Goal: Task Accomplishment & Management: Use online tool/utility

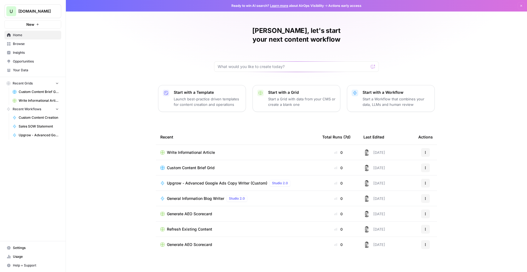
click at [15, 46] on span "Browse" at bounding box center [36, 43] width 46 height 5
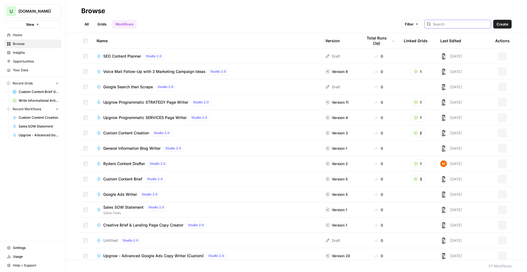
click at [477, 25] on input "search" at bounding box center [461, 23] width 56 height 5
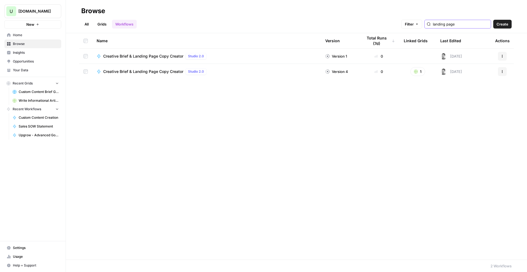
type input "landing page"
click at [143, 57] on span "Creative Brief & Landing Page Copy Creator" at bounding box center [143, 55] width 80 height 5
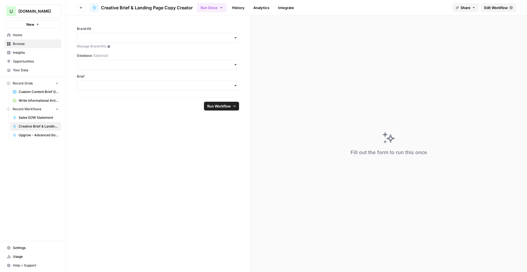
click at [504, 5] on span "Edit Workflow" at bounding box center [496, 7] width 24 height 5
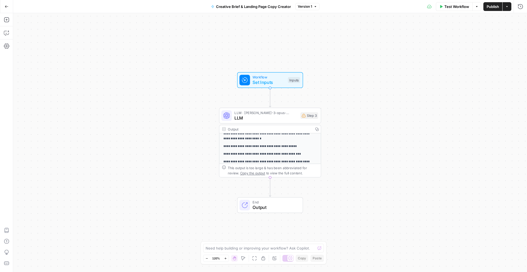
scroll to position [17, 0]
click at [5, 6] on icon "button" at bounding box center [7, 7] width 4 height 4
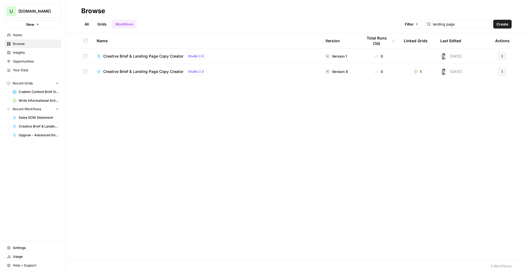
click at [33, 26] on span "New" at bounding box center [30, 24] width 8 height 5
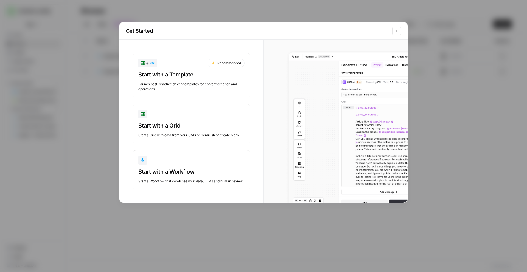
click at [179, 165] on button "Start with a Workflow Start a Workflow that combines your data, LLMs and human …" at bounding box center [191, 169] width 118 height 39
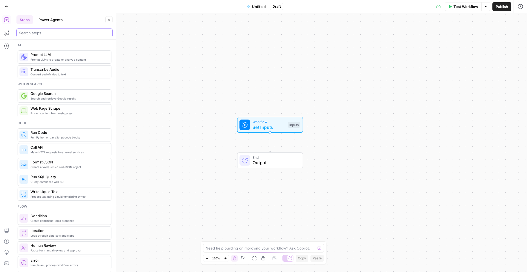
click at [57, 34] on input "search" at bounding box center [64, 32] width 91 height 5
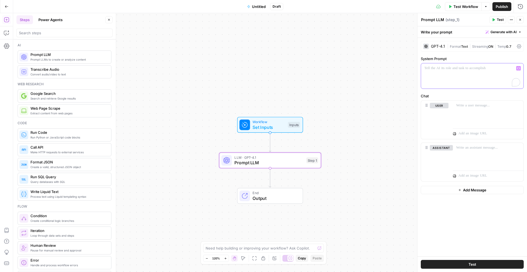
click at [441, 83] on div "To enrich screen reader interactions, please activate Accessibility in Grammarl…" at bounding box center [472, 75] width 102 height 25
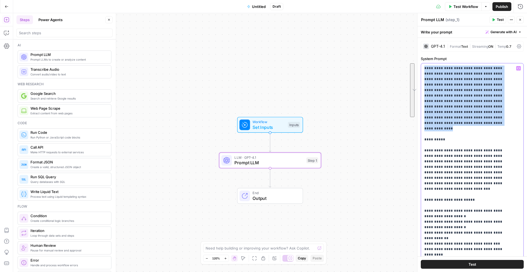
drag, startPoint x: 488, startPoint y: 119, endPoint x: 424, endPoint y: 70, distance: 81.6
click at [424, 70] on div "**********" at bounding box center [472, 175] width 102 height 224
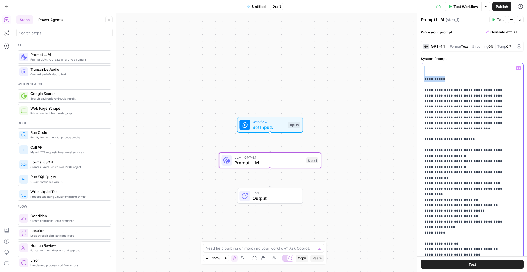
drag, startPoint x: 450, startPoint y: 81, endPoint x: 421, endPoint y: 70, distance: 30.5
click at [421, 70] on div "**********" at bounding box center [472, 175] width 102 height 224
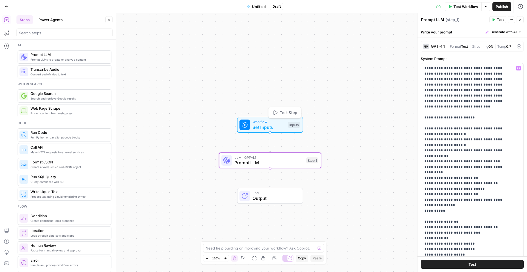
click at [264, 126] on span "Set Inputs" at bounding box center [268, 127] width 33 height 7
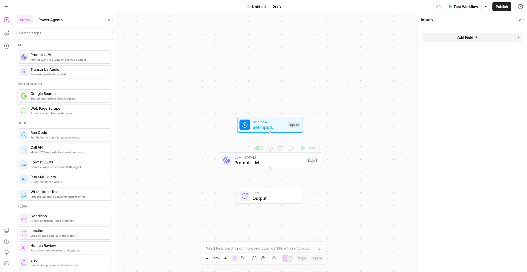
click at [263, 164] on span "Prompt LLM" at bounding box center [268, 162] width 69 height 7
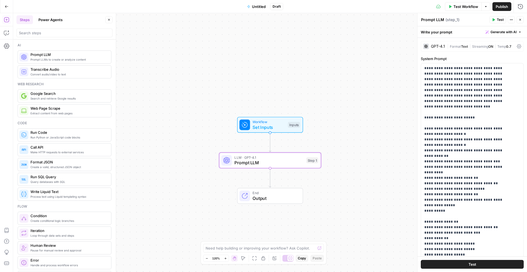
click at [465, 60] on label "System Prompt" at bounding box center [472, 58] width 103 height 5
click at [460, 126] on p "**********" at bounding box center [468, 250] width 88 height 368
click at [466, 54] on div "**********" at bounding box center [471, 217] width 109 height 358
drag, startPoint x: 424, startPoint y: 68, endPoint x: 421, endPoint y: 77, distance: 9.7
click at [424, 69] on p "**********" at bounding box center [468, 250] width 88 height 368
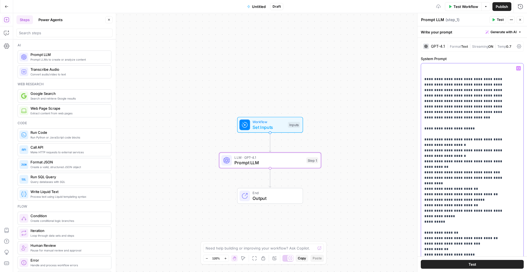
click at [429, 67] on p "**********" at bounding box center [468, 255] width 88 height 379
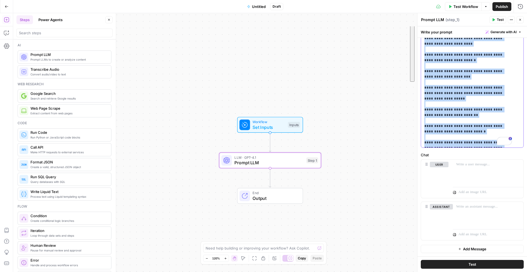
drag, startPoint x: 430, startPoint y: 153, endPoint x: 446, endPoint y: 272, distance: 119.9
click at [446, 272] on div "**********" at bounding box center [471, 149] width 109 height 246
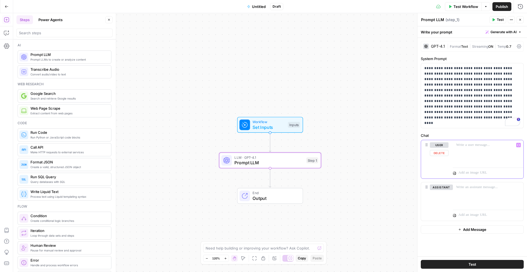
click at [474, 146] on p at bounding box center [488, 144] width 64 height 5
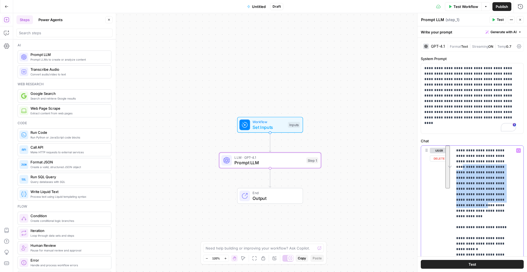
drag, startPoint x: 511, startPoint y: 200, endPoint x: 485, endPoint y: 162, distance: 46.5
copy p "**********"
drag, startPoint x: 485, startPoint y: 161, endPoint x: 515, endPoint y: 202, distance: 50.4
click at [515, 202] on div "**********" at bounding box center [486, 258] width 66 height 224
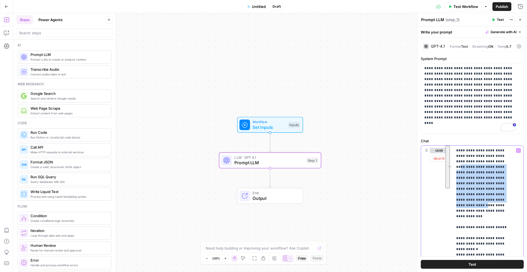
copy p "**********"
drag, startPoint x: 215, startPoint y: 139, endPoint x: 231, endPoint y: 134, distance: 16.8
click at [216, 139] on div "Workflow Set Inputs Inputs LLM · GPT-4.1 Prompt LLM Step 1 Copy step Delete ste…" at bounding box center [269, 142] width 513 height 259
click at [284, 123] on span "Set Inputs" at bounding box center [269, 126] width 33 height 7
click at [518, 19] on button "Close" at bounding box center [519, 19] width 7 height 7
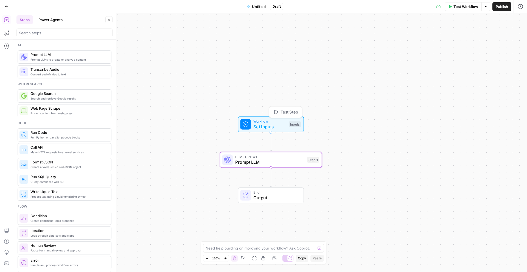
click at [265, 123] on span "Workflow" at bounding box center [269, 121] width 33 height 5
click at [446, 34] on button "Add Field" at bounding box center [467, 37] width 91 height 9
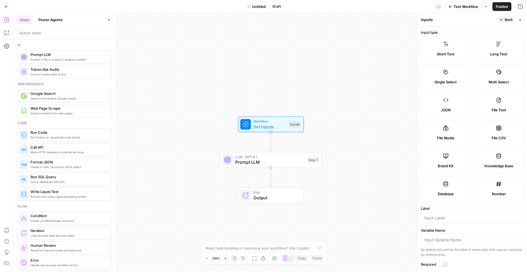
click at [439, 42] on label "Short Text" at bounding box center [446, 49] width 50 height 25
click at [450, 47] on label "Short Text" at bounding box center [446, 49] width 50 height 25
click at [442, 221] on input "Label" at bounding box center [472, 217] width 96 height 5
type input "p"
type input "Product Name"
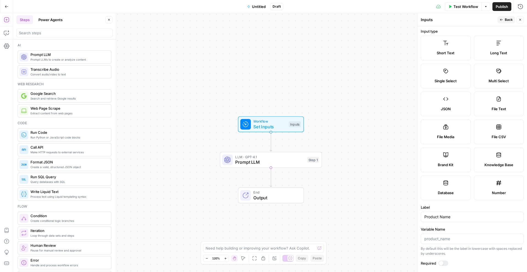
drag, startPoint x: 446, startPoint y: 265, endPoint x: 480, endPoint y: 252, distance: 36.5
click at [446, 264] on div at bounding box center [443, 263] width 10 height 5
drag, startPoint x: 512, startPoint y: 20, endPoint x: 506, endPoint y: 23, distance: 7.0
click at [511, 20] on span "Back" at bounding box center [508, 19] width 8 height 5
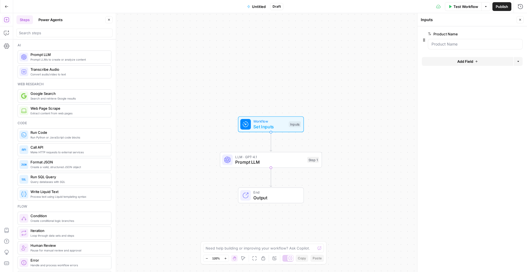
click at [455, 60] on button "Add Field" at bounding box center [467, 61] width 91 height 9
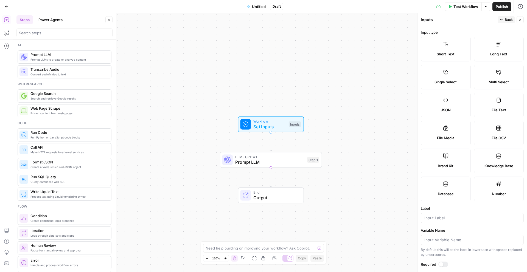
click at [434, 49] on label "Short Text" at bounding box center [446, 49] width 50 height 25
click at [492, 47] on label "Long Text" at bounding box center [499, 49] width 50 height 25
click at [433, 221] on div at bounding box center [472, 218] width 103 height 10
type input "Product Description"
click at [444, 264] on div at bounding box center [443, 264] width 10 height 5
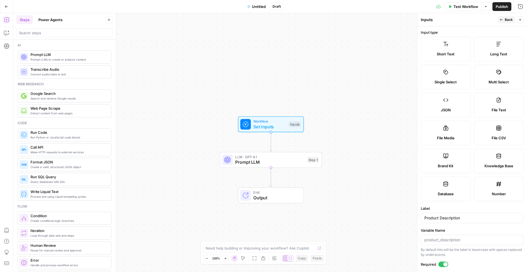
click at [506, 20] on span "Back" at bounding box center [508, 19] width 8 height 5
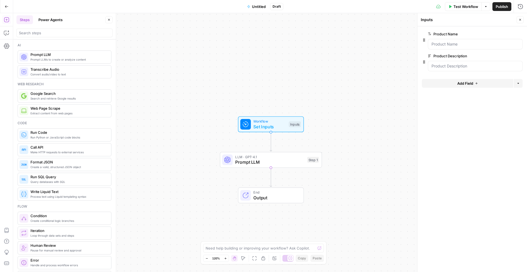
click at [461, 85] on span "Add Field" at bounding box center [465, 83] width 16 height 5
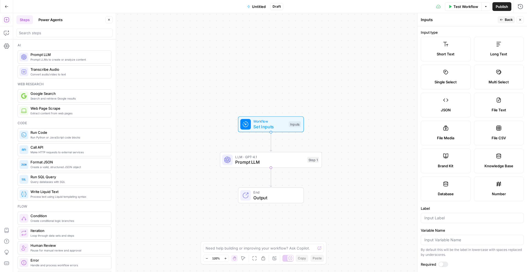
click at [427, 47] on label "Short Text" at bounding box center [446, 49] width 50 height 25
click at [437, 219] on input "Label" at bounding box center [472, 217] width 96 height 5
type input "Target Audience"
click at [507, 20] on span "Back" at bounding box center [508, 19] width 8 height 5
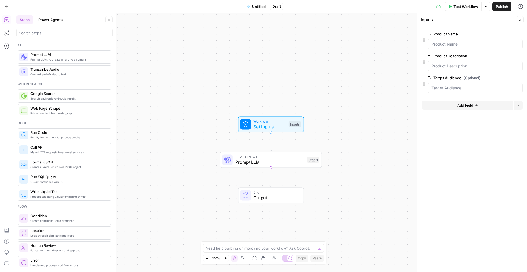
click at [463, 108] on span "Add Field" at bounding box center [465, 105] width 16 height 5
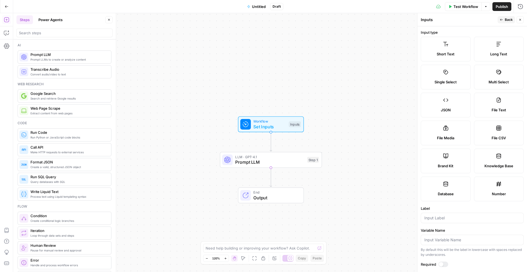
click at [435, 54] on div "Short Text" at bounding box center [445, 53] width 41 height 5
click at [444, 218] on input "Label" at bounding box center [472, 217] width 96 height 5
type input "Solve Specific Problem"
drag, startPoint x: 509, startPoint y: 18, endPoint x: 499, endPoint y: 25, distance: 11.8
click at [509, 18] on span "Back" at bounding box center [508, 19] width 8 height 5
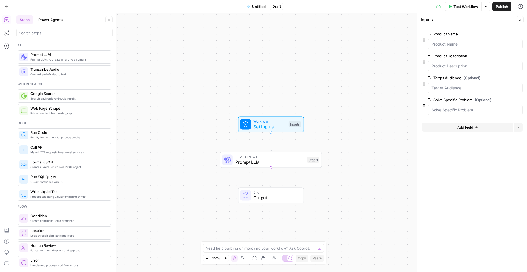
click at [461, 128] on span "Add Field" at bounding box center [465, 127] width 16 height 5
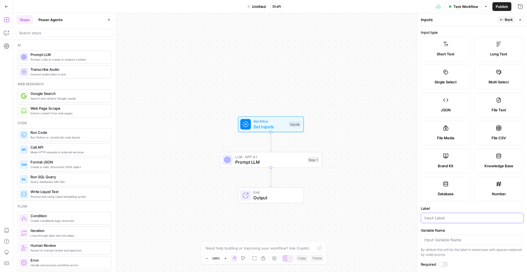
click at [452, 216] on input "Label" at bounding box center [472, 217] width 96 height 5
type input "Primary Conversion Goal"
click at [509, 21] on span "Back" at bounding box center [508, 19] width 8 height 5
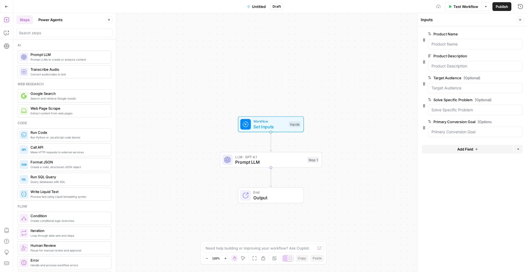
click at [520, 19] on icon "button" at bounding box center [520, 20] width 2 height 2
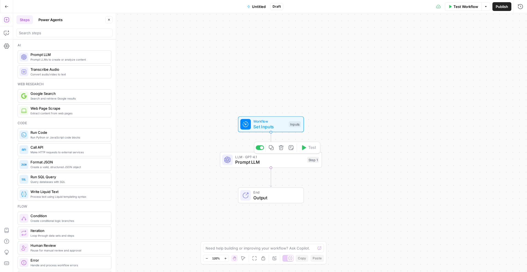
click at [252, 165] on span "Prompt LLM" at bounding box center [269, 162] width 69 height 7
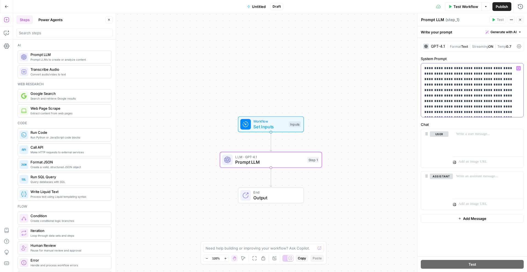
click at [483, 110] on p "**********" at bounding box center [472, 90] width 96 height 49
click at [476, 137] on p "To enrich screen reader interactions, please activate Accessibility in Grammarl…" at bounding box center [488, 133] width 64 height 5
click at [469, 135] on p "To enrich screen reader interactions, please activate Accessibility in Grammarl…" at bounding box center [488, 133] width 64 height 5
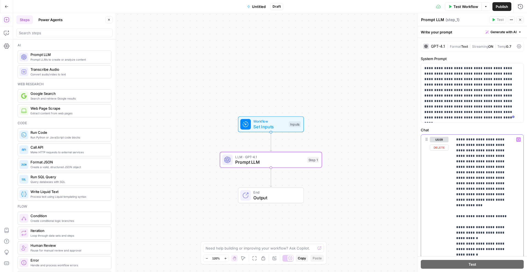
drag, startPoint x: 484, startPoint y: 151, endPoint x: 467, endPoint y: 170, distance: 25.3
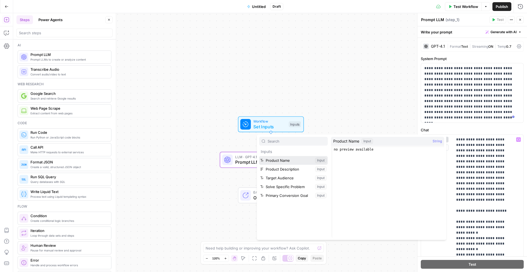
click at [290, 159] on button "Select variable Product Name" at bounding box center [293, 160] width 69 height 9
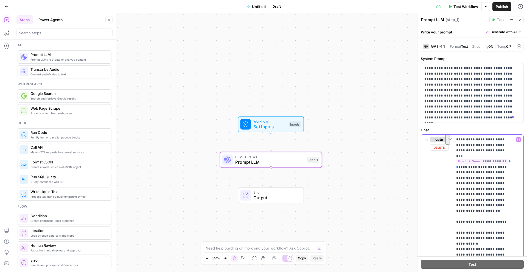
drag, startPoint x: 464, startPoint y: 167, endPoint x: 478, endPoint y: 193, distance: 29.8
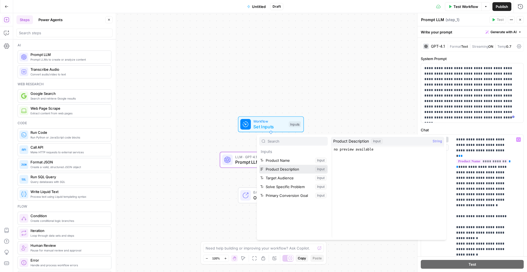
click at [287, 171] on button "Select variable Product Description" at bounding box center [293, 169] width 69 height 9
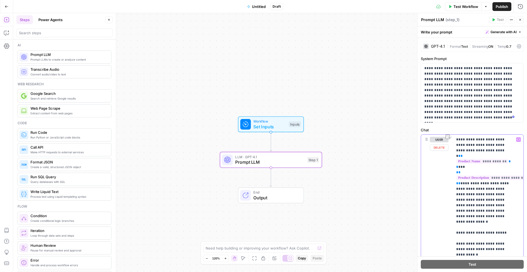
drag, startPoint x: 485, startPoint y: 189, endPoint x: 440, endPoint y: 188, distance: 45.3
click at [440, 188] on div "**********" at bounding box center [472, 253] width 102 height 236
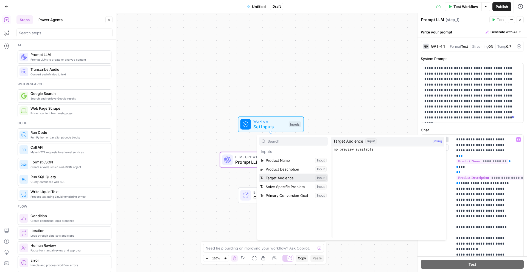
click at [282, 179] on button "Select variable Target Audience" at bounding box center [293, 178] width 69 height 9
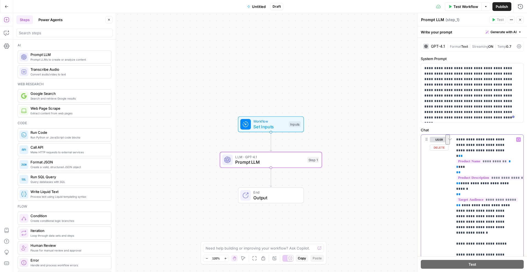
drag, startPoint x: 482, startPoint y: 200, endPoint x: 487, endPoint y: 208, distance: 10.1
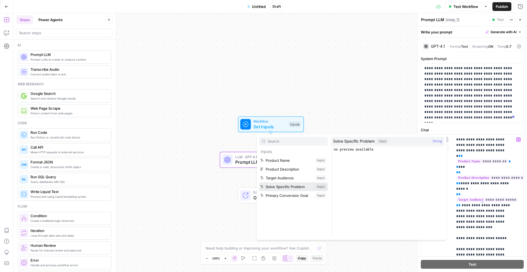
click at [280, 186] on button "Select variable Solve Specific Problem" at bounding box center [293, 186] width 69 height 9
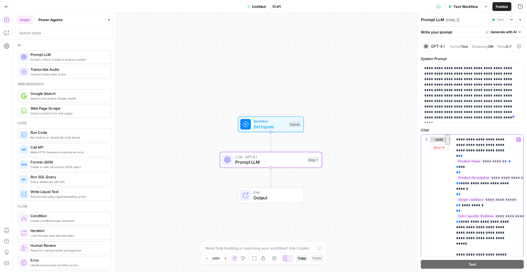
drag, startPoint x: 460, startPoint y: 221, endPoint x: 465, endPoint y: 228, distance: 8.6
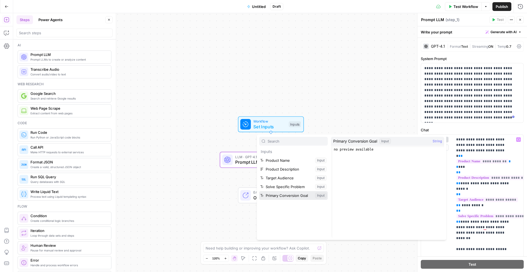
click at [294, 196] on button "Select variable Primary Conversion Goal" at bounding box center [293, 195] width 69 height 9
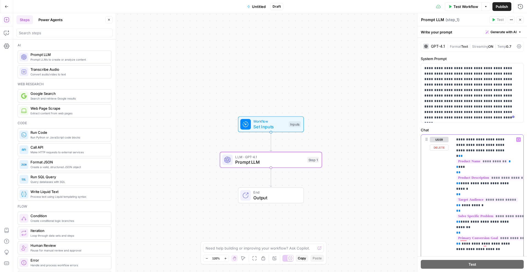
drag, startPoint x: 487, startPoint y: 244, endPoint x: 476, endPoint y: 272, distance: 29.5
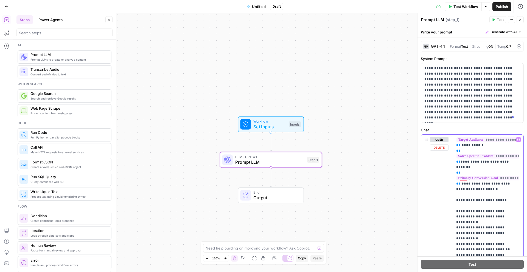
scroll to position [60, 0]
drag, startPoint x: 489, startPoint y: 183, endPoint x: 459, endPoint y: 180, distance: 29.8
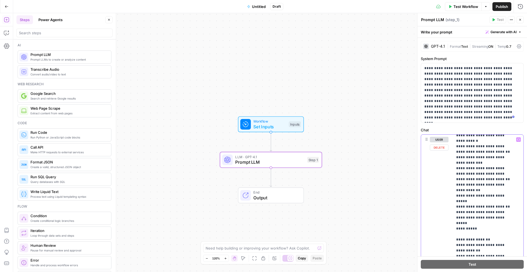
scroll to position [197, 0]
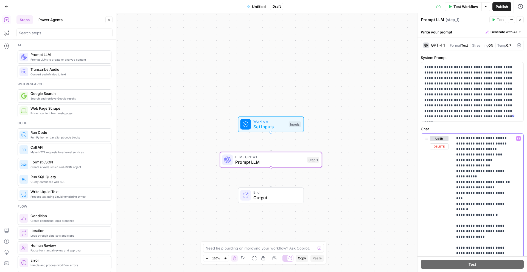
drag, startPoint x: 482, startPoint y: 205, endPoint x: 437, endPoint y: 204, distance: 45.8
click at [437, 204] on div "**********" at bounding box center [472, 252] width 102 height 236
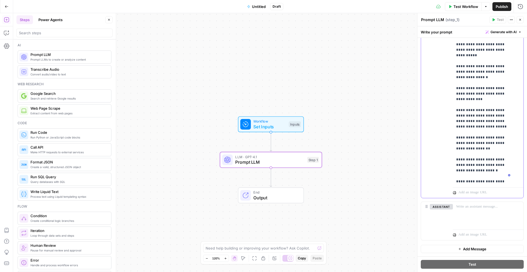
drag, startPoint x: 482, startPoint y: 82, endPoint x: 484, endPoint y: 111, distance: 28.9
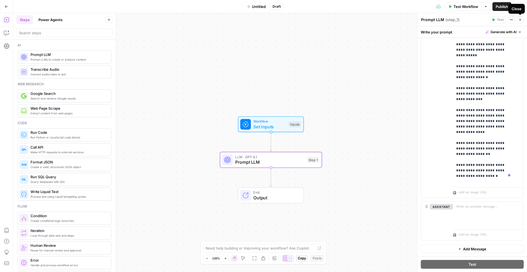
click at [519, 21] on icon "button" at bounding box center [519, 19] width 3 height 3
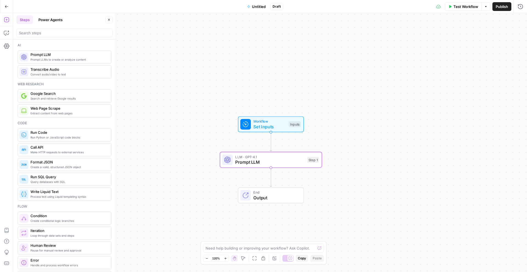
click at [193, 184] on div "Workflow Set Inputs Inputs LLM · GPT-4.1 Prompt LLM Step 1 End Output" at bounding box center [269, 142] width 513 height 259
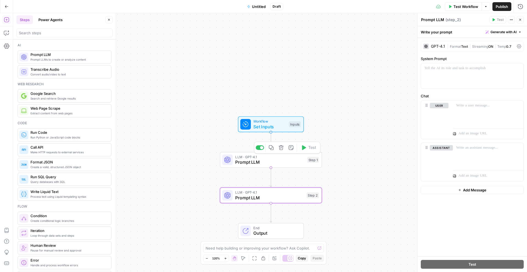
click at [259, 162] on span "Prompt LLM" at bounding box center [269, 162] width 69 height 7
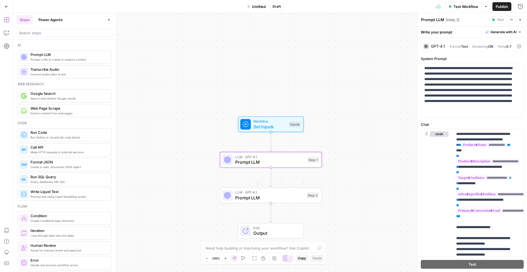
click at [248, 199] on span "Prompt LLM" at bounding box center [269, 197] width 69 height 7
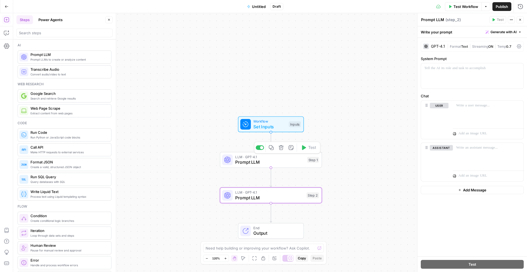
click at [244, 164] on span "Prompt LLM" at bounding box center [269, 162] width 69 height 7
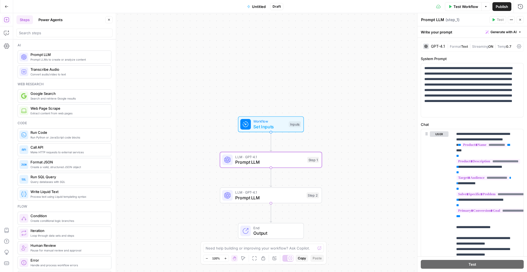
click at [442, 20] on textarea "Prompt LLM" at bounding box center [432, 19] width 23 height 5
type textarea "A"
type textarea "Marketing Research"
click at [439, 47] on div "GPT-4.1" at bounding box center [438, 46] width 14 height 4
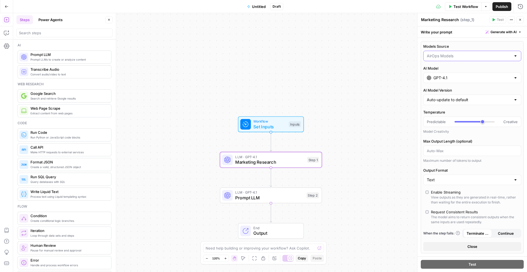
click at [445, 55] on input "Models Source" at bounding box center [469, 55] width 84 height 5
click at [453, 77] on span "My Models" at bounding box center [469, 77] width 82 height 5
type input "My Models"
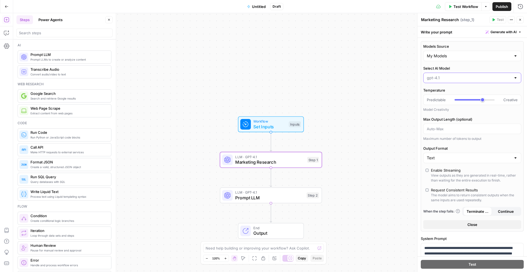
click at [446, 77] on input "Select AI Model" at bounding box center [469, 77] width 84 height 5
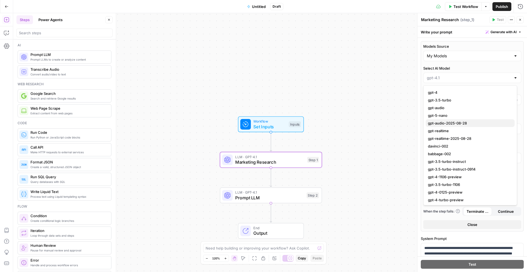
scroll to position [0, 0]
type input "gpt-4.1"
click at [422, 49] on div "Models Source My Models Select AI Model gpt-4.1 Temperature Predictable Creativ…" at bounding box center [472, 136] width 103 height 190
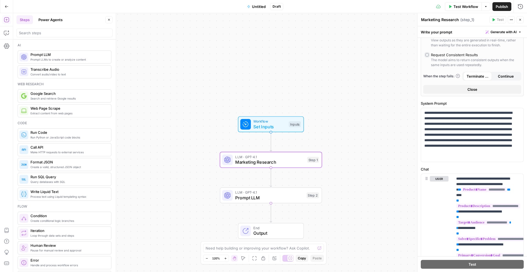
scroll to position [137, 0]
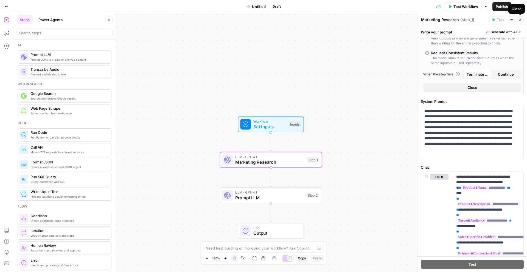
click at [519, 21] on icon "button" at bounding box center [519, 19] width 3 height 3
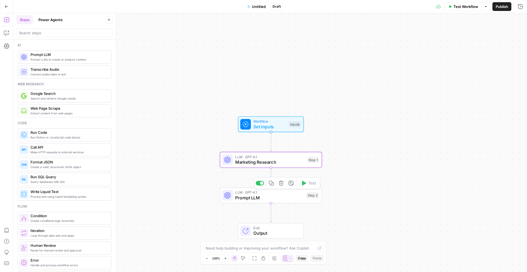
click at [260, 198] on span "Prompt LLM" at bounding box center [269, 197] width 69 height 7
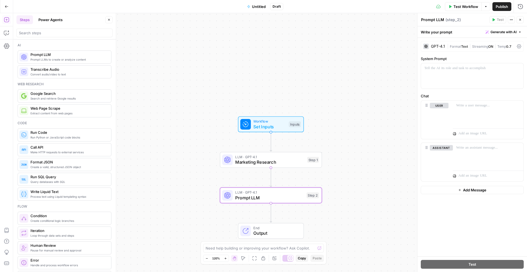
click at [439, 20] on textarea "Prompt LLM" at bounding box center [432, 19] width 23 height 5
type textarea "Landing Page Generation"
click at [478, 111] on div "To enrich screen reader interactions, please activate Accessibility in Grammarl…" at bounding box center [488, 113] width 70 height 25
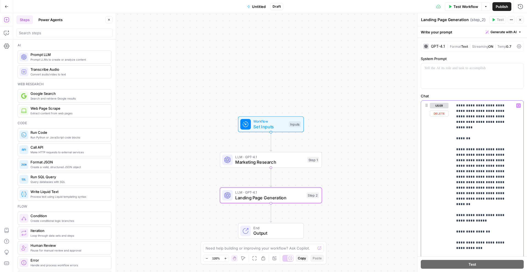
drag, startPoint x: 486, startPoint y: 133, endPoint x: 442, endPoint y: 133, distance: 43.6
click at [442, 133] on div "**********" at bounding box center [472, 219] width 102 height 236
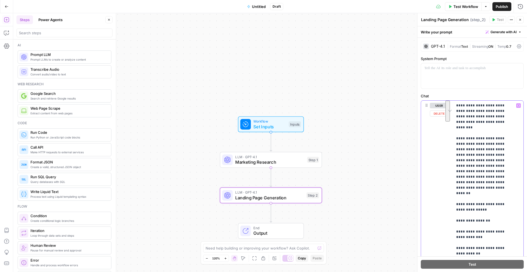
drag, startPoint x: 484, startPoint y: 112, endPoint x: 456, endPoint y: 105, distance: 28.9
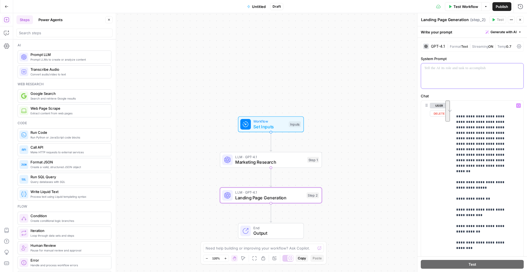
click at [451, 71] on div at bounding box center [472, 75] width 102 height 25
drag, startPoint x: 444, startPoint y: 69, endPoint x: 422, endPoint y: 64, distance: 22.4
click at [422, 64] on div "**********" at bounding box center [472, 75] width 102 height 25
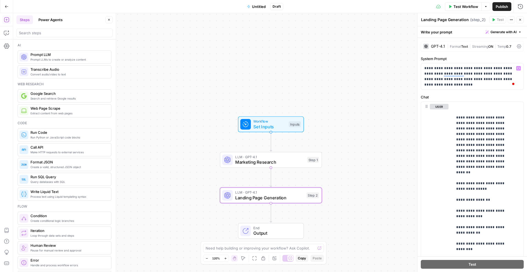
click at [497, 69] on p "**********" at bounding box center [470, 77] width 92 height 22
drag, startPoint x: 490, startPoint y: 179, endPoint x: 451, endPoint y: 174, distance: 39.5
click at [451, 174] on div "**********" at bounding box center [471, 149] width 109 height 246
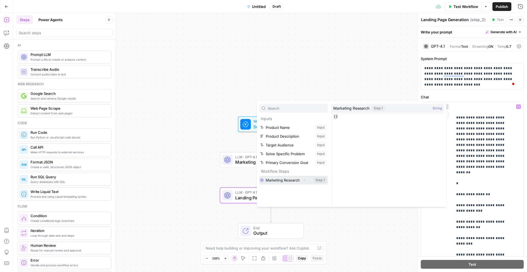
click at [285, 183] on button "Select variable Marketing Research" at bounding box center [293, 180] width 69 height 9
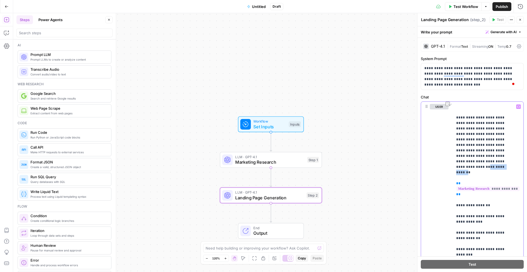
drag, startPoint x: 487, startPoint y: 162, endPoint x: 452, endPoint y: 162, distance: 34.8
click at [451, 162] on div "**********" at bounding box center [471, 149] width 109 height 246
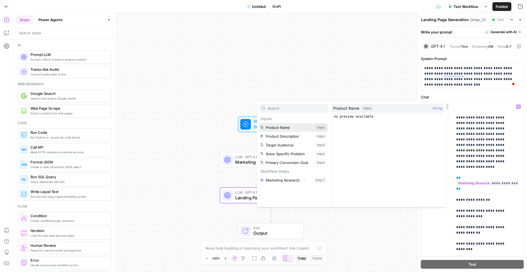
click at [288, 131] on button "Select variable Product Name" at bounding box center [293, 127] width 69 height 9
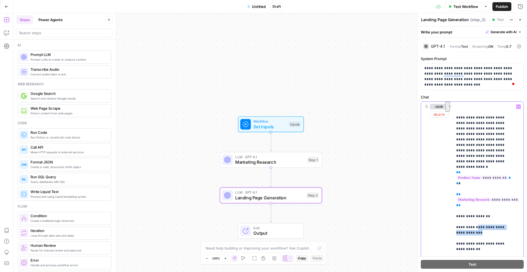
drag, startPoint x: 489, startPoint y: 222, endPoint x: 474, endPoint y: 218, distance: 15.0
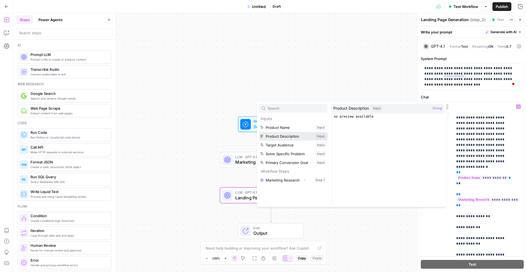
click at [281, 137] on button "Select variable Product Description" at bounding box center [293, 136] width 69 height 9
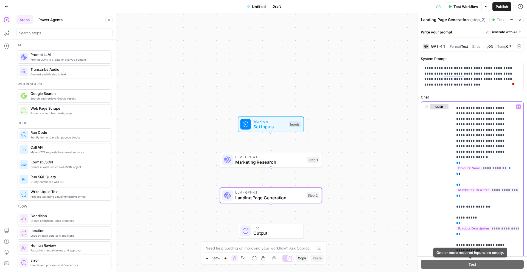
scroll to position [13, 0]
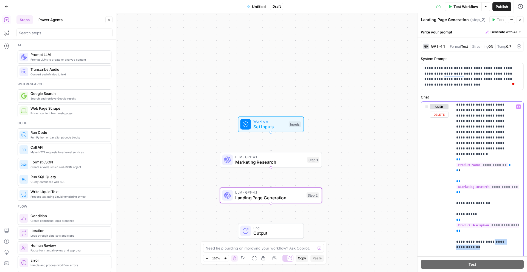
drag, startPoint x: 486, startPoint y: 236, endPoint x: 489, endPoint y: 231, distance: 5.3
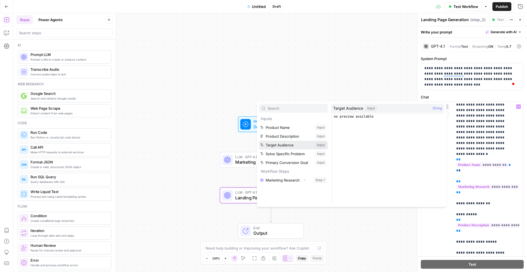
click at [306, 143] on button "Select variable Target Audience" at bounding box center [293, 145] width 69 height 9
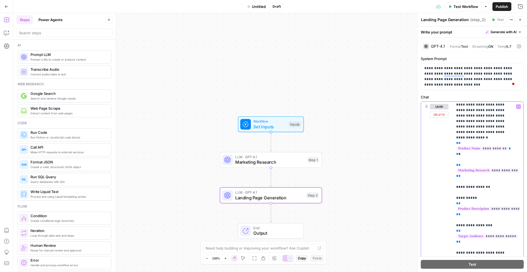
scroll to position [0, 0]
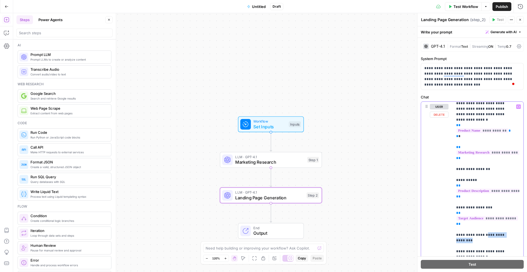
drag, startPoint x: 476, startPoint y: 231, endPoint x: 481, endPoint y: 225, distance: 7.6
click at [482, 224] on p "**********" at bounding box center [484, 276] width 56 height 439
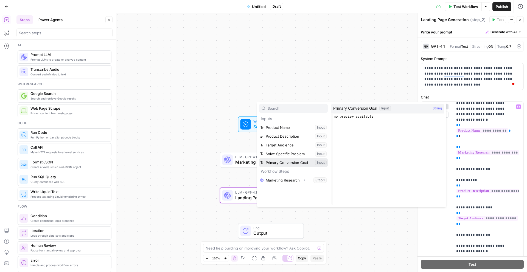
click at [277, 162] on button "Select variable Primary Conversion Goal" at bounding box center [293, 162] width 69 height 9
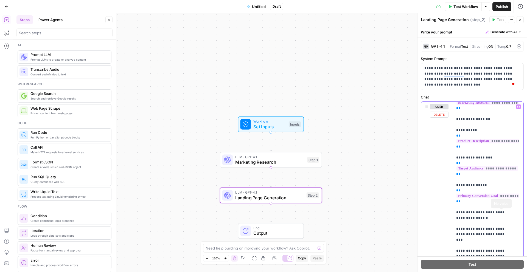
scroll to position [112, 0]
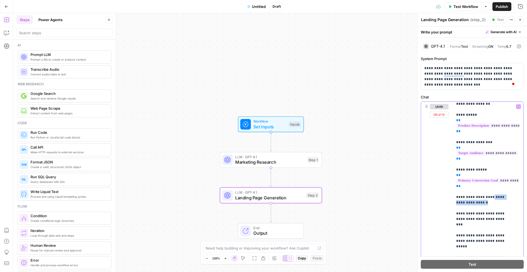
drag, startPoint x: 485, startPoint y: 191, endPoint x: 487, endPoint y: 187, distance: 4.2
click at [487, 187] on p "**********" at bounding box center [484, 216] width 56 height 450
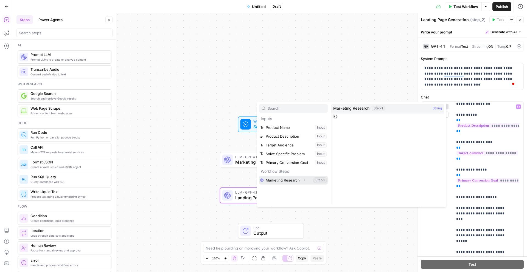
click at [305, 179] on icon "button" at bounding box center [304, 180] width 3 height 3
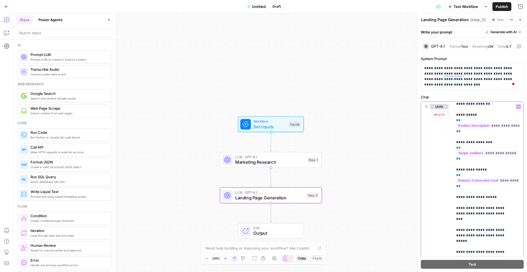
click at [494, 186] on p "**********" at bounding box center [484, 213] width 56 height 444
click at [465, 96] on label "Chat" at bounding box center [472, 96] width 103 height 5
click at [248, 161] on span "Marketing Research" at bounding box center [269, 162] width 69 height 7
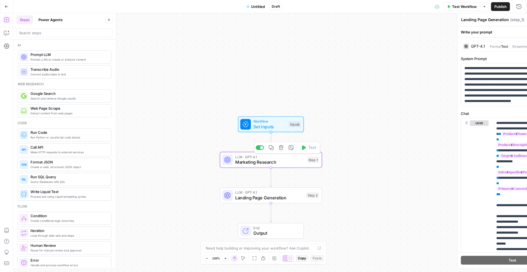
type textarea "Marketing Research"
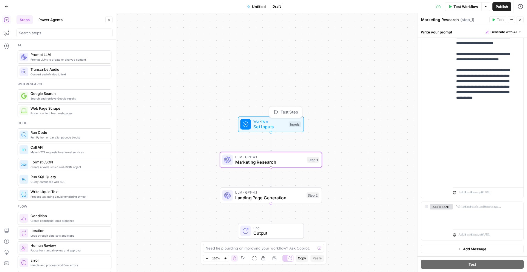
click at [276, 128] on span "Set Inputs" at bounding box center [269, 126] width 33 height 7
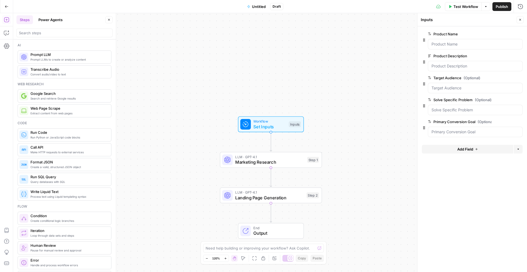
click at [459, 151] on span "Add Field" at bounding box center [465, 148] width 16 height 5
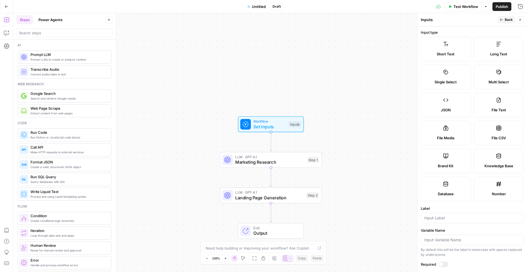
click at [486, 43] on label "Long Text" at bounding box center [499, 49] width 50 height 25
click at [437, 220] on input "Label" at bounding box center [472, 217] width 96 height 5
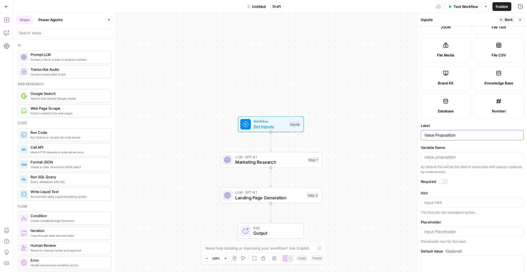
scroll to position [0, 0]
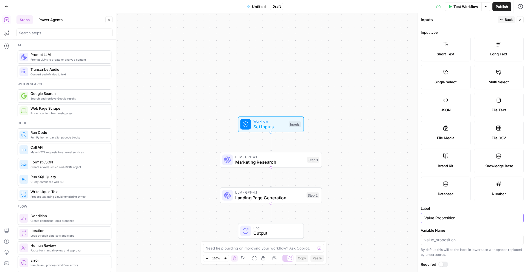
type input "Value Proposition"
click at [506, 17] on span "Back" at bounding box center [508, 19] width 8 height 5
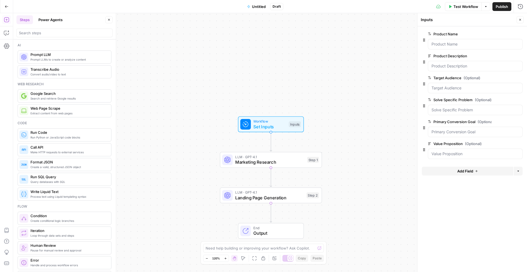
click at [453, 171] on button "Add Field" at bounding box center [467, 171] width 91 height 9
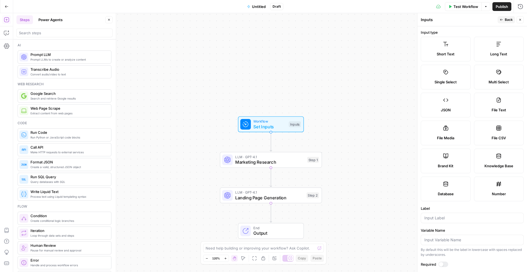
click at [492, 45] on label "Long Text" at bounding box center [499, 49] width 50 height 25
click at [430, 215] on input "Label" at bounding box center [472, 217] width 96 height 5
type input "Differentiators"
drag, startPoint x: 521, startPoint y: 19, endPoint x: 515, endPoint y: 26, distance: 8.7
click at [520, 19] on icon "button" at bounding box center [519, 19] width 3 height 3
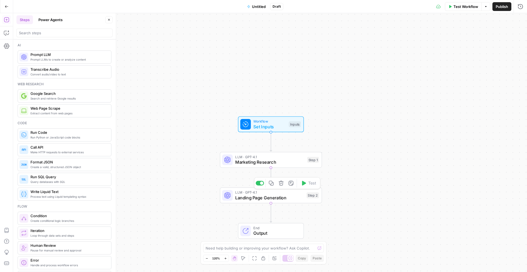
click at [257, 196] on span "Landing Page Generation" at bounding box center [269, 197] width 69 height 7
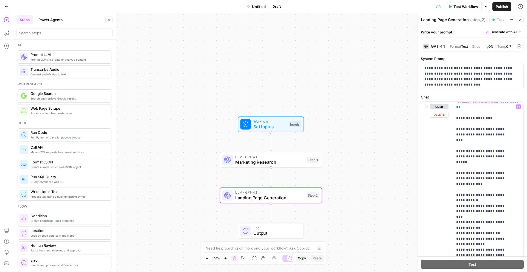
scroll to position [190, 0]
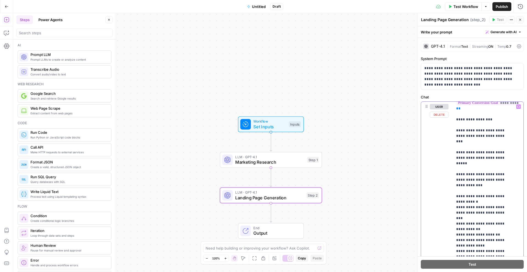
drag, startPoint x: 509, startPoint y: 125, endPoint x: 444, endPoint y: 124, distance: 64.7
click at [444, 124] on div "**********" at bounding box center [472, 220] width 102 height 236
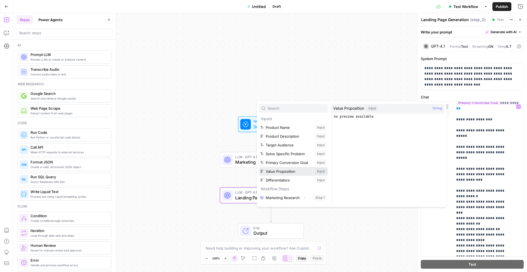
click at [281, 170] on button "Select variable Value Proposition" at bounding box center [293, 171] width 69 height 9
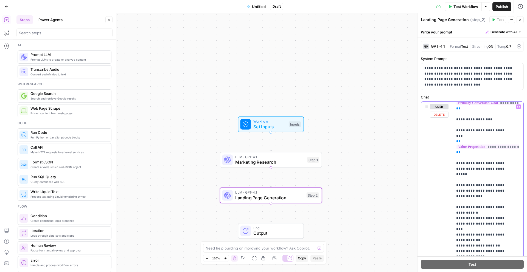
drag, startPoint x: 481, startPoint y: 160, endPoint x: 491, endPoint y: 148, distance: 15.9
click at [491, 148] on p "**********" at bounding box center [484, 141] width 56 height 455
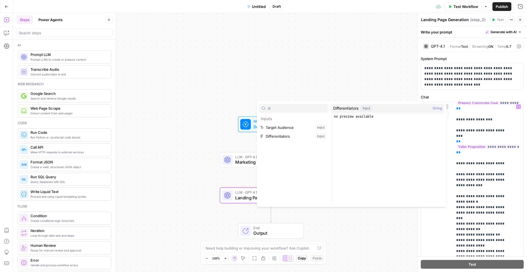
type input "di"
click at [284, 135] on button "Select variable Differentiators" at bounding box center [293, 136] width 69 height 9
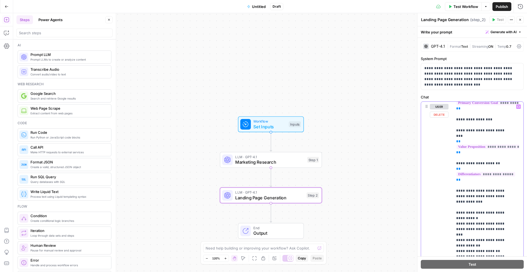
click at [462, 190] on p "**********" at bounding box center [484, 144] width 56 height 461
click at [476, 183] on p "**********" at bounding box center [484, 144] width 56 height 461
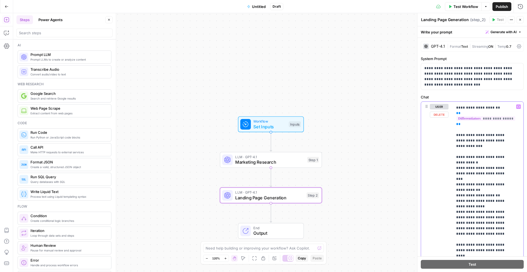
scroll to position [140, 0]
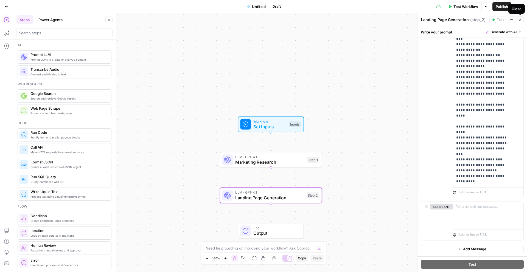
click at [520, 20] on icon "button" at bounding box center [519, 19] width 3 height 3
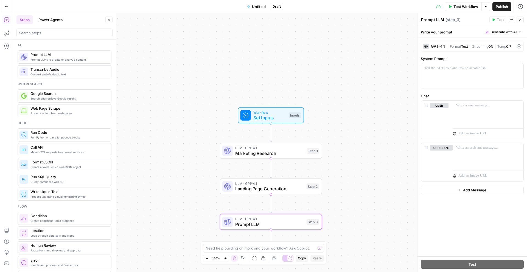
click at [430, 20] on textarea "Prompt LLM" at bounding box center [432, 19] width 23 height 5
type textarea "Copy Refinement"
click at [441, 72] on div at bounding box center [472, 75] width 102 height 25
click at [472, 109] on div at bounding box center [488, 113] width 70 height 25
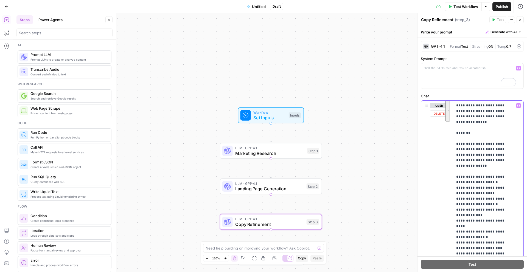
drag, startPoint x: 474, startPoint y: 124, endPoint x: 451, endPoint y: 102, distance: 32.2
click at [451, 102] on div "**********" at bounding box center [472, 219] width 102 height 236
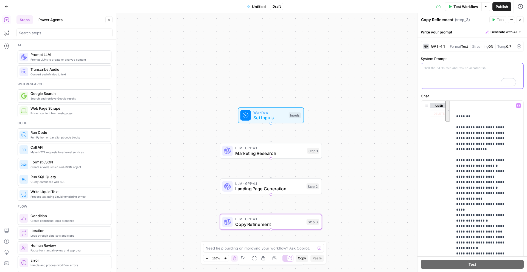
click at [444, 69] on p "To enrich screen reader interactions, please activate Accessibility in Grammarl…" at bounding box center [472, 68] width 96 height 5
paste div "To enrich screen reader interactions, please activate Accessibility in Grammarl…"
drag, startPoint x: 424, startPoint y: 69, endPoint x: 421, endPoint y: 71, distance: 3.7
click at [423, 69] on div "**********" at bounding box center [472, 75] width 102 height 25
drag, startPoint x: 457, startPoint y: 105, endPoint x: 478, endPoint y: 122, distance: 27.5
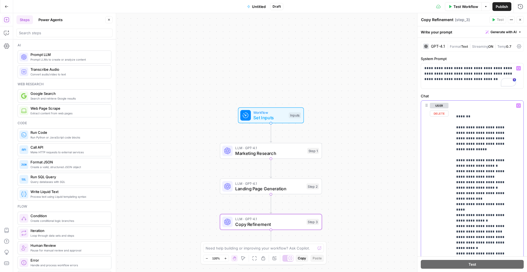
click at [478, 122] on p "**********" at bounding box center [484, 215] width 56 height 225
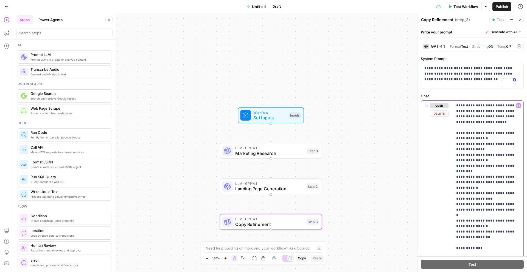
click at [501, 125] on p "**********" at bounding box center [486, 204] width 60 height 203
drag, startPoint x: 473, startPoint y: 228, endPoint x: 423, endPoint y: 227, distance: 49.4
click at [424, 228] on div "**********" at bounding box center [472, 211] width 102 height 221
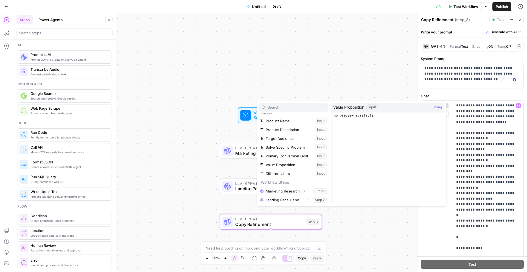
scroll to position [6, 0]
click at [276, 200] on button "Select variable Landing Page Generation" at bounding box center [293, 199] width 69 height 9
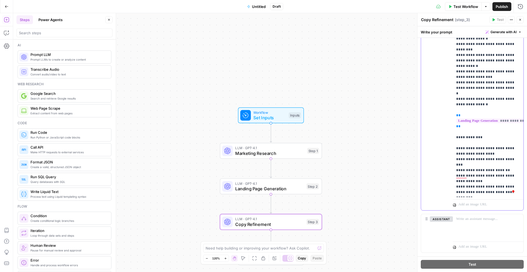
scroll to position [138, 0]
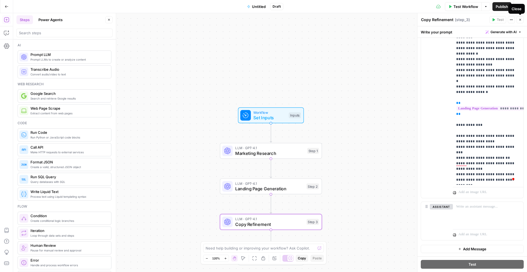
click at [521, 20] on icon "button" at bounding box center [519, 19] width 3 height 3
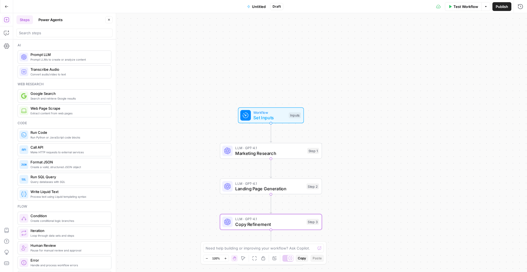
drag, startPoint x: 191, startPoint y: 198, endPoint x: 218, endPoint y: 196, distance: 27.2
click at [191, 198] on div "Workflow Set Inputs Inputs LLM · GPT-4.1 Marketing Research Step 1 LLM · GPT-4.…" at bounding box center [269, 142] width 513 height 259
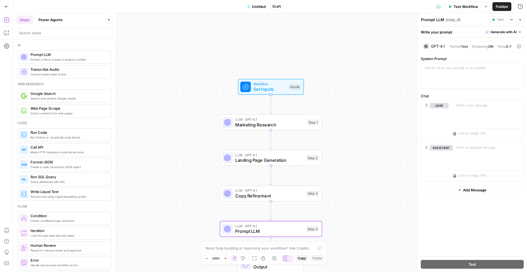
click at [431, 19] on textarea "Prompt LLM" at bounding box center [432, 19] width 23 height 5
type textarea "Visual Style Guide"
click at [456, 107] on p "To enrich screen reader interactions, please activate Accessibility in Grammarl…" at bounding box center [488, 105] width 64 height 5
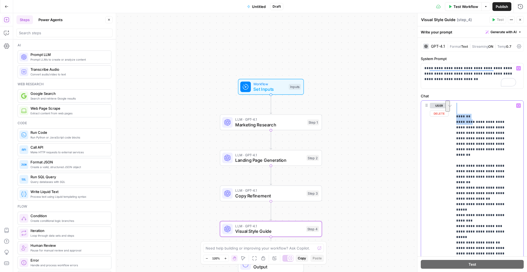
drag, startPoint x: 463, startPoint y: 108, endPoint x: 470, endPoint y: 121, distance: 14.8
click at [470, 121] on p "**********" at bounding box center [484, 229] width 56 height 252
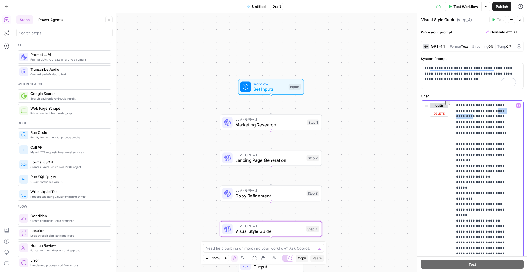
drag, startPoint x: 482, startPoint y: 111, endPoint x: 505, endPoint y: 115, distance: 23.9
click at [507, 110] on p "**********" at bounding box center [484, 221] width 56 height 236
click at [481, 111] on p "**********" at bounding box center [484, 218] width 56 height 230
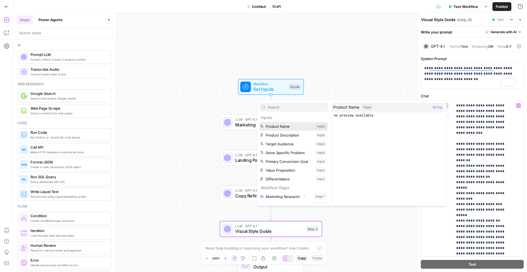
click at [279, 125] on button "Select variable Product Name" at bounding box center [293, 126] width 69 height 9
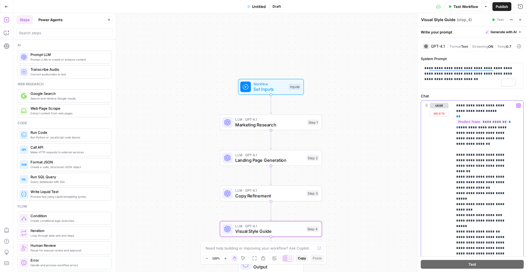
click at [491, 143] on p "**********" at bounding box center [484, 226] width 56 height 247
drag, startPoint x: 502, startPoint y: 132, endPoint x: 487, endPoint y: 134, distance: 14.3
click at [487, 134] on p "**********" at bounding box center [484, 226] width 56 height 247
click at [493, 132] on p "**********" at bounding box center [484, 226] width 56 height 247
drag, startPoint x: 495, startPoint y: 132, endPoint x: 487, endPoint y: 132, distance: 8.0
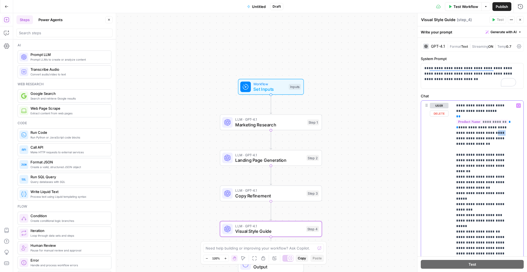
click at [487, 132] on p "**********" at bounding box center [484, 226] width 56 height 247
click at [484, 143] on p "**********" at bounding box center [484, 226] width 56 height 247
click at [181, 100] on div "Workflow Set Inputs Inputs Test Step LLM · GPT-4.1 Marketing Research Step 1 LL…" at bounding box center [269, 142] width 513 height 259
click at [266, 86] on span "Set Inputs" at bounding box center [269, 89] width 33 height 7
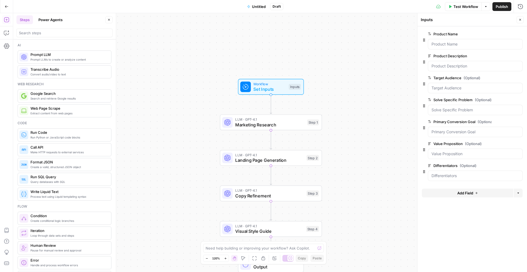
click at [471, 195] on span "Add Field" at bounding box center [465, 192] width 16 height 5
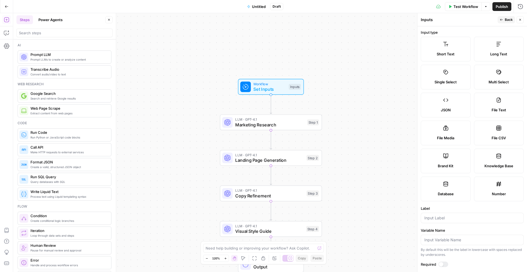
click at [454, 48] on label "Short Text" at bounding box center [446, 49] width 50 height 25
click at [439, 218] on input "Label" at bounding box center [472, 217] width 96 height 5
type input "Industry"
click at [507, 18] on span "Back" at bounding box center [508, 19] width 8 height 5
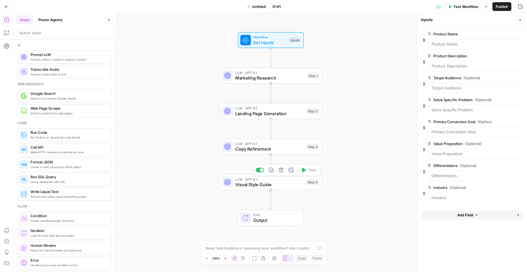
click at [260, 182] on span "Visual Style Guide" at bounding box center [269, 184] width 68 height 7
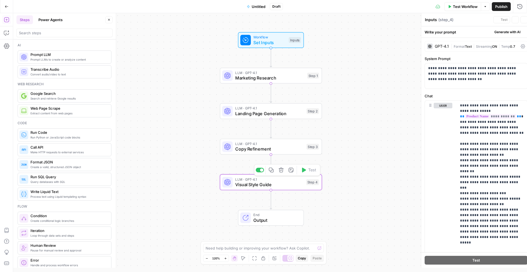
type textarea "Visual Style Guide"
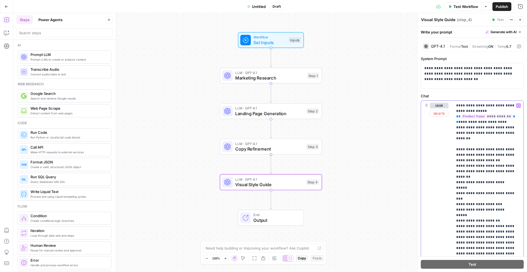
drag, startPoint x: 497, startPoint y: 127, endPoint x: 479, endPoint y: 128, distance: 17.6
click at [479, 128] on p "**********" at bounding box center [486, 212] width 60 height 219
click at [477, 127] on p "**********" at bounding box center [486, 212] width 60 height 219
drag, startPoint x: 479, startPoint y: 128, endPoint x: 494, endPoint y: 128, distance: 14.8
click at [494, 128] on p "**********" at bounding box center [486, 212] width 60 height 219
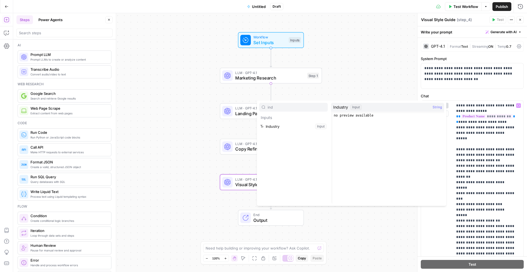
type input "ind"
click at [298, 126] on button "Select variable Industry" at bounding box center [293, 126] width 69 height 9
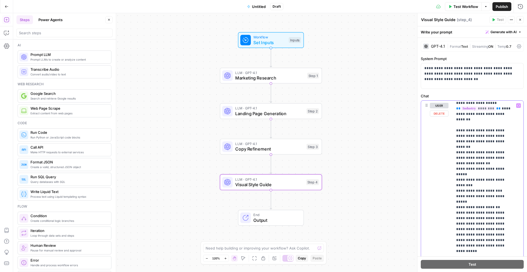
scroll to position [33, 0]
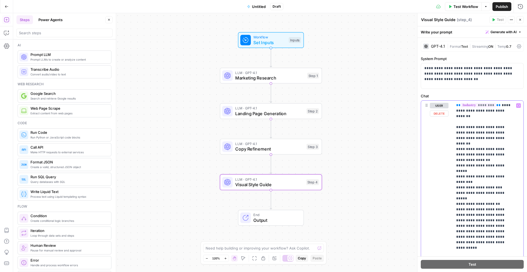
drag, startPoint x: 510, startPoint y: 198, endPoint x: 452, endPoint y: 199, distance: 57.9
click at [452, 199] on div "**********" at bounding box center [472, 219] width 102 height 236
click at [270, 41] on span "Set Inputs" at bounding box center [269, 42] width 33 height 7
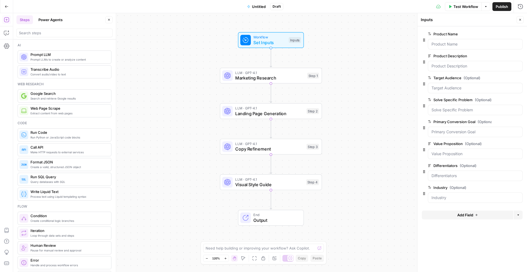
click at [464, 215] on span "Add Field" at bounding box center [465, 214] width 16 height 5
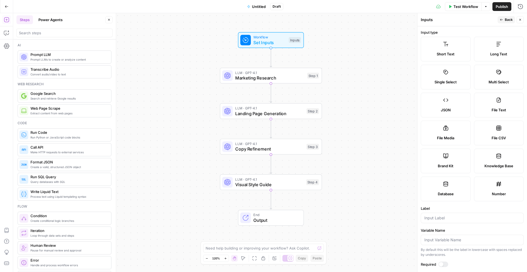
click at [489, 45] on label "Long Text" at bounding box center [499, 49] width 50 height 25
click at [446, 217] on input "Label" at bounding box center [472, 217] width 96 height 5
type input "Brand Attributed"
click at [253, 187] on span "Visual Style Guide" at bounding box center [269, 184] width 68 height 7
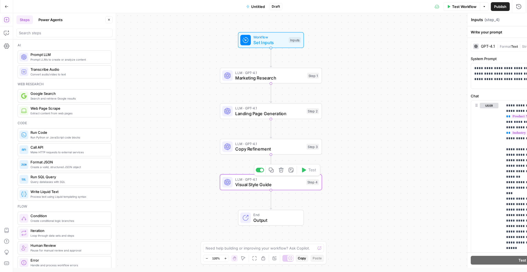
type textarea "Visual Style Guide"
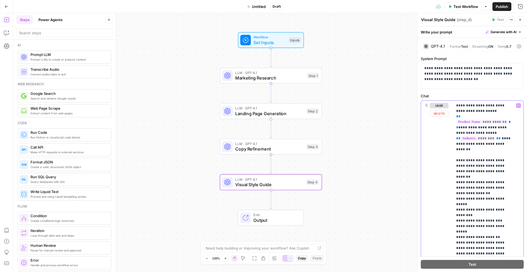
click at [486, 196] on p "**********" at bounding box center [484, 229] width 56 height 252
drag, startPoint x: 509, startPoint y: 231, endPoint x: 449, endPoint y: 232, distance: 60.4
click at [449, 232] on div "**********" at bounding box center [472, 219] width 102 height 236
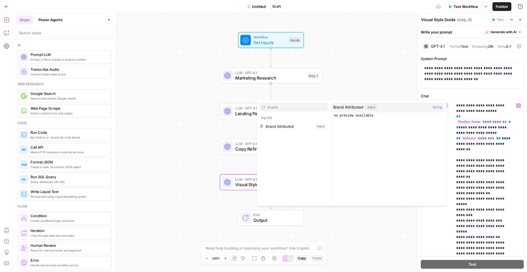
type input "brand"
drag, startPoint x: 280, startPoint y: 125, endPoint x: 281, endPoint y: 129, distance: 3.7
click at [280, 125] on button "Select variable Brand Attributed" at bounding box center [293, 126] width 69 height 9
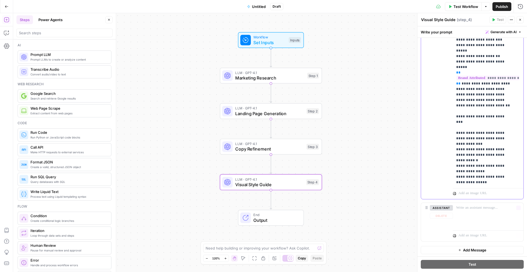
scroll to position [139, 0]
click at [226, 205] on div "Workflow Set Inputs Inputs LLM · GPT-4.1 Marketing Research Step 1 LLM · GPT-4.…" at bounding box center [269, 142] width 513 height 259
click at [519, 19] on icon "button" at bounding box center [519, 19] width 3 height 3
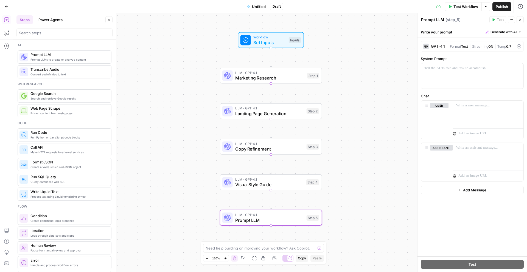
click at [433, 22] on textarea "Prompt LLM" at bounding box center [432, 19] width 23 height 5
type textarea "A/B"
click at [432, 72] on div "To enrich screen reader interactions, please activate Accessibility in Grammarl…" at bounding box center [472, 75] width 102 height 25
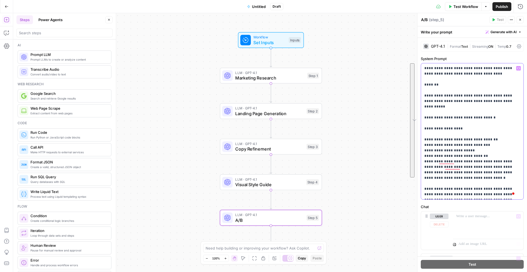
drag, startPoint x: 431, startPoint y: 79, endPoint x: 487, endPoint y: 256, distance: 186.2
click at [487, 256] on div "**********" at bounding box center [471, 149] width 109 height 246
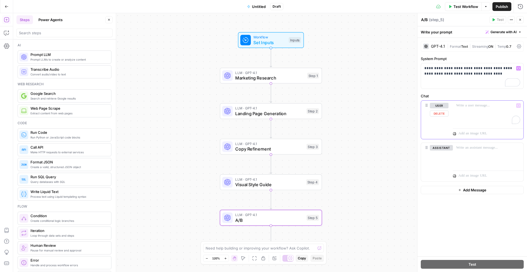
click at [481, 110] on div "To enrich screen reader interactions, please activate Accessibility in Grammarl…" at bounding box center [488, 113] width 70 height 25
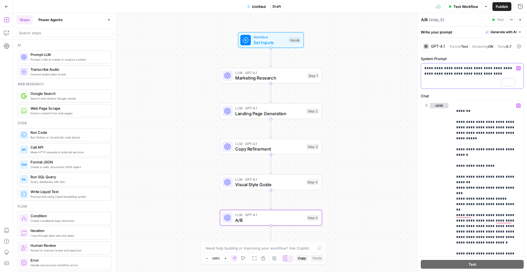
click at [423, 68] on div "**********" at bounding box center [472, 75] width 102 height 25
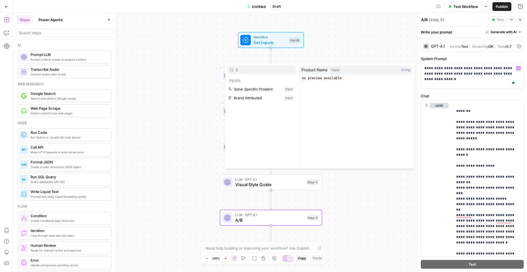
type input "B"
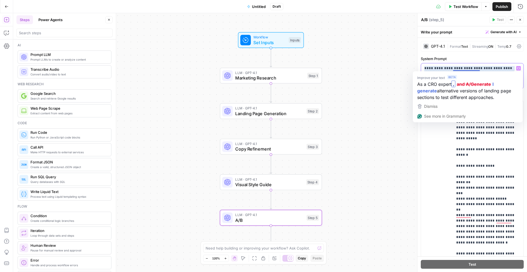
click at [464, 69] on p "**********" at bounding box center [470, 74] width 92 height 16
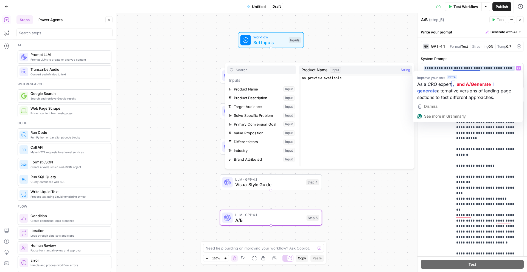
type input "B"
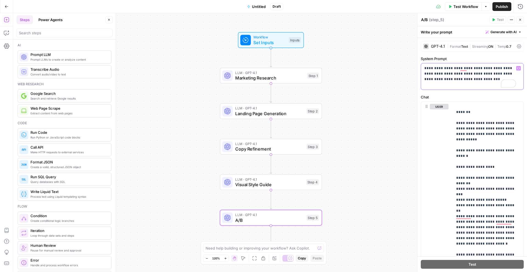
drag, startPoint x: 484, startPoint y: 78, endPoint x: 478, endPoint y: 76, distance: 6.3
click at [484, 78] on p "**********" at bounding box center [470, 77] width 92 height 22
drag, startPoint x: 478, startPoint y: 115, endPoint x: 449, endPoint y: 109, distance: 30.3
click at [449, 109] on div "**********" at bounding box center [472, 193] width 102 height 182
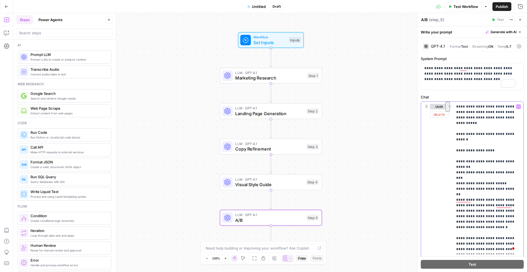
drag, startPoint x: 487, startPoint y: 137, endPoint x: 445, endPoint y: 133, distance: 42.2
click at [445, 133] on div "**********" at bounding box center [472, 185] width 102 height 166
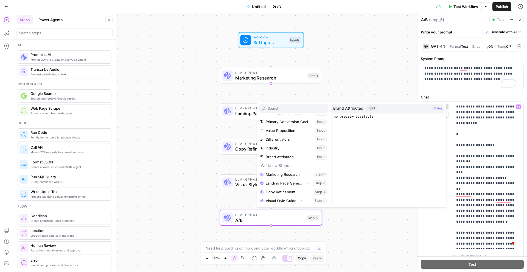
scroll to position [41, 0]
click at [280, 194] on button "Select variable Copy Refinement" at bounding box center [293, 191] width 69 height 9
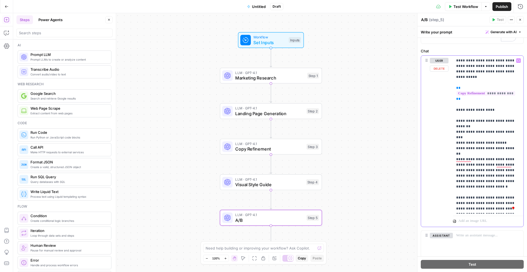
scroll to position [75, 0]
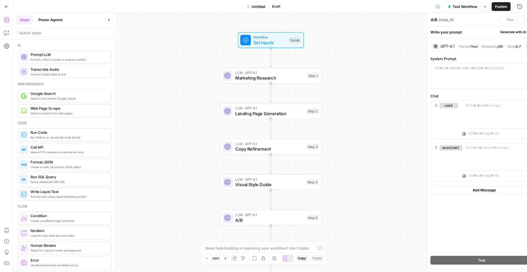
type textarea "Prompt LLM"
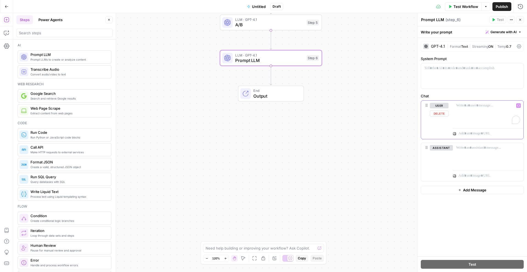
click at [466, 114] on div "To enrich screen reader interactions, please activate Accessibility in Grammarl…" at bounding box center [488, 113] width 70 height 25
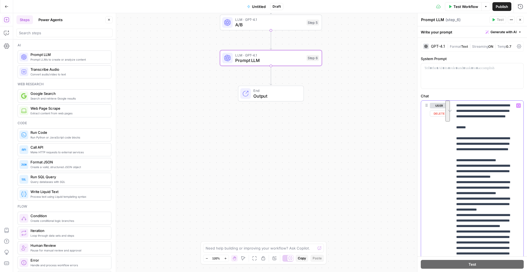
drag, startPoint x: 513, startPoint y: 123, endPoint x: 455, endPoint y: 106, distance: 60.8
click at [455, 106] on div "**********" at bounding box center [488, 213] width 70 height 224
drag, startPoint x: 486, startPoint y: 136, endPoint x: 454, endPoint y: 101, distance: 47.8
click at [454, 101] on div "**********" at bounding box center [488, 213] width 70 height 224
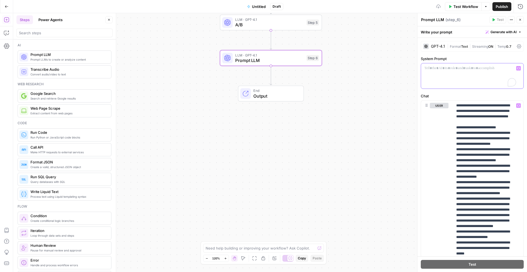
click at [467, 71] on div "To enrich screen reader interactions, please activate Accessibility in Grammarl…" at bounding box center [472, 75] width 102 height 25
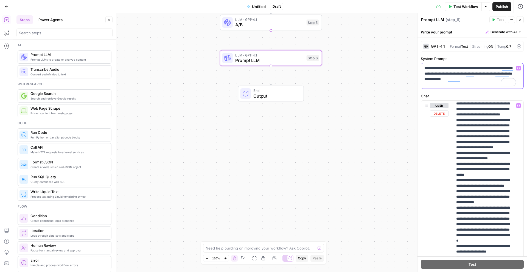
scroll to position [71, 0]
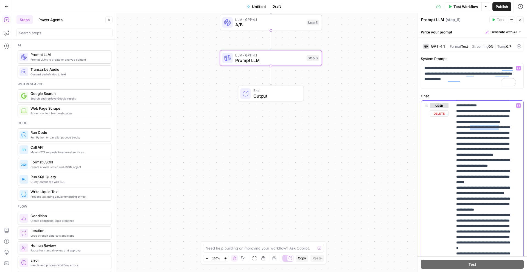
drag, startPoint x: 475, startPoint y: 154, endPoint x: 472, endPoint y: 161, distance: 7.5
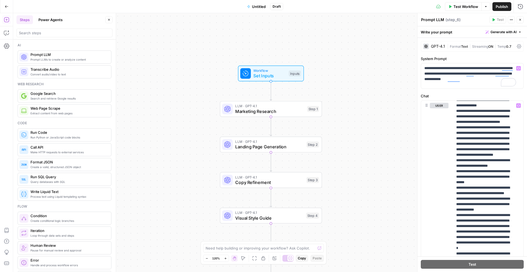
click at [279, 69] on span "Workflow" at bounding box center [269, 70] width 33 height 5
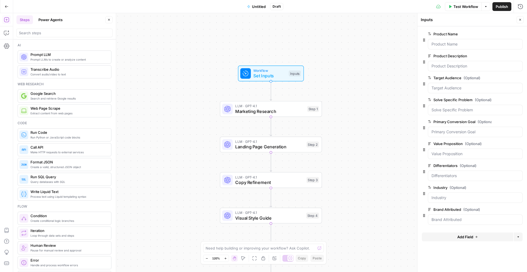
click at [465, 237] on span "Add Field" at bounding box center [465, 236] width 16 height 5
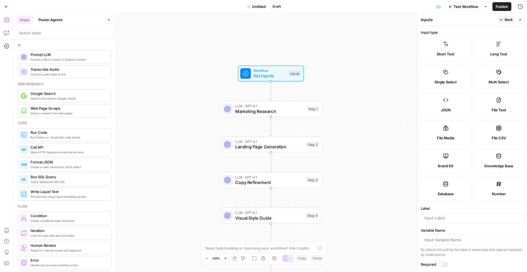
click at [449, 41] on label "Short Text" at bounding box center [446, 49] width 50 height 25
click at [431, 217] on input "Label" at bounding box center [472, 217] width 96 height 5
type input "Company"
click at [443, 265] on div at bounding box center [443, 264] width 10 height 5
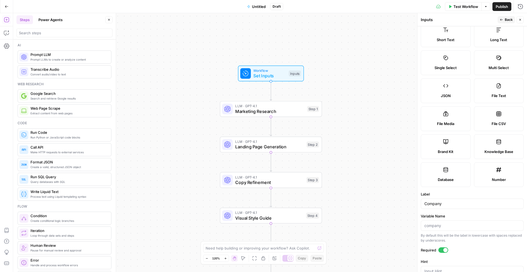
scroll to position [0, 0]
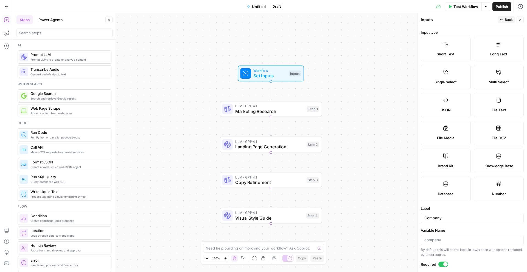
drag, startPoint x: 504, startPoint y: 20, endPoint x: 503, endPoint y: 23, distance: 3.5
click at [504, 20] on button "Back" at bounding box center [505, 19] width 17 height 7
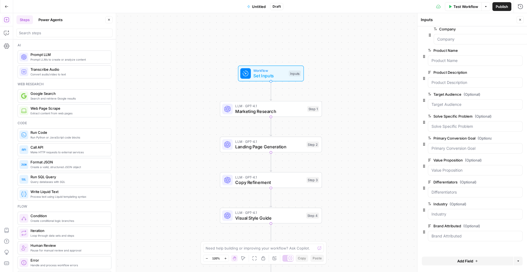
drag, startPoint x: 424, startPoint y: 237, endPoint x: 431, endPoint y: 32, distance: 205.0
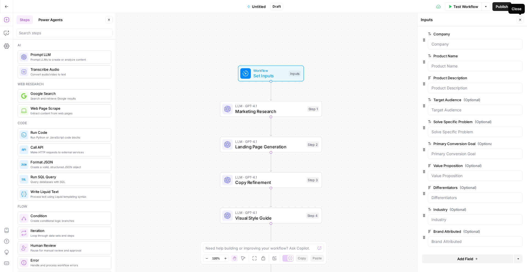
click at [521, 19] on icon "button" at bounding box center [519, 19] width 3 height 3
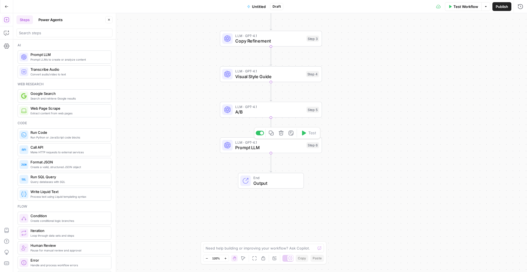
click at [247, 148] on span "Prompt LLM" at bounding box center [269, 147] width 69 height 7
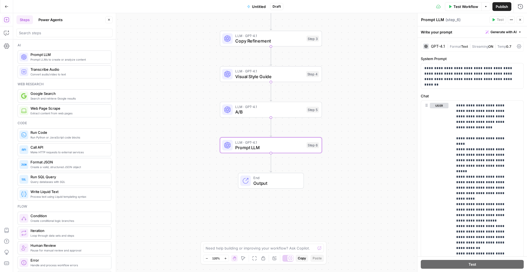
click at [441, 19] on textarea "Prompt LLM" at bounding box center [432, 19] width 23 height 5
drag, startPoint x: 417, startPoint y: 18, endPoint x: 404, endPoint y: 18, distance: 13.4
click at [404, 18] on body "U Upgrow.io New Home Browse Insights Opportunities Your Data Recent Grids Custo…" at bounding box center [263, 136] width 527 height 272
click at [427, 25] on header "Prompt LLM Prompt LLM ( step_6 ) Test Actions Close" at bounding box center [471, 19] width 109 height 13
click at [428, 20] on textarea "Prompt LLM" at bounding box center [432, 19] width 23 height 5
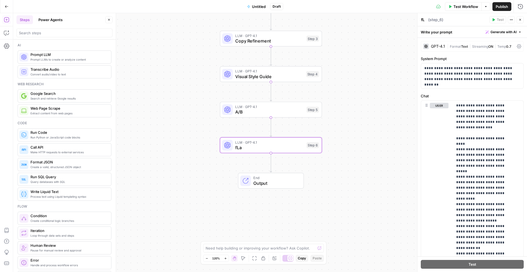
type textarea "f"
type textarea "Landing Page Structure"
drag, startPoint x: 456, startPoint y: 105, endPoint x: 457, endPoint y: 120, distance: 15.1
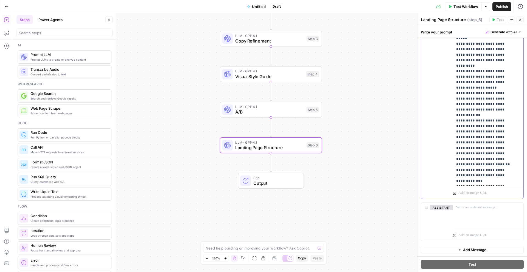
scroll to position [138, 0]
drag, startPoint x: 474, startPoint y: 93, endPoint x: 495, endPoint y: 94, distance: 20.9
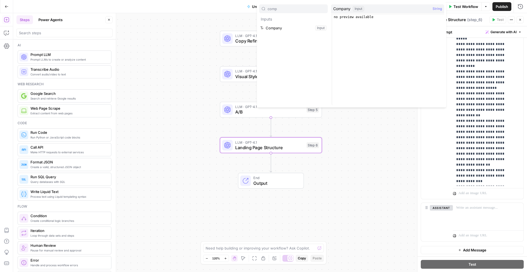
type input "comp"
click at [286, 27] on button "Select variable Company" at bounding box center [293, 28] width 69 height 9
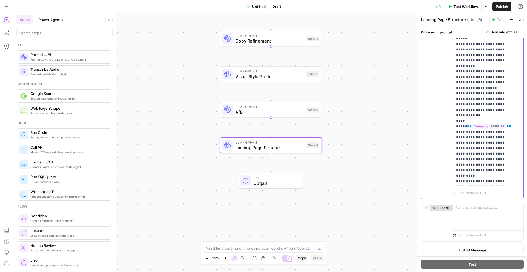
drag, startPoint x: 471, startPoint y: 105, endPoint x: 455, endPoint y: 105, distance: 16.2
click at [455, 105] on div "**********" at bounding box center [486, 74] width 66 height 224
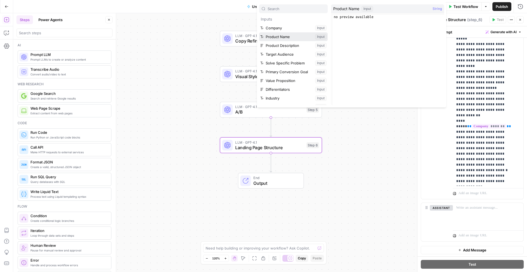
click at [290, 38] on button "Select variable Product Name" at bounding box center [293, 36] width 69 height 9
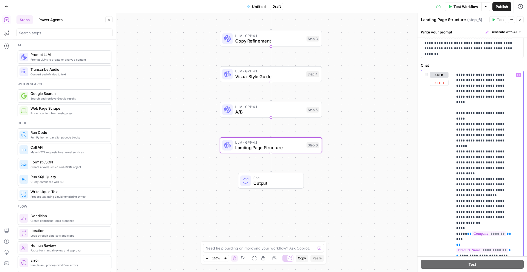
scroll to position [0, 0]
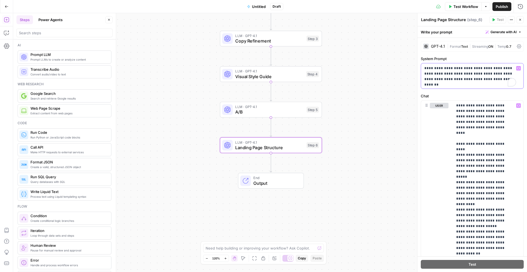
click at [507, 80] on p "**********" at bounding box center [470, 74] width 92 height 16
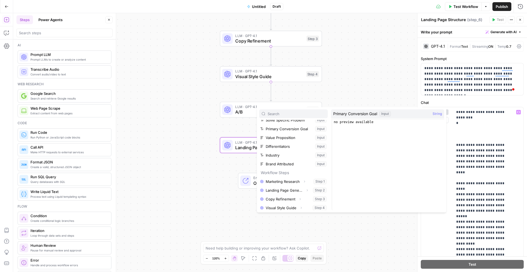
scroll to position [59, 0]
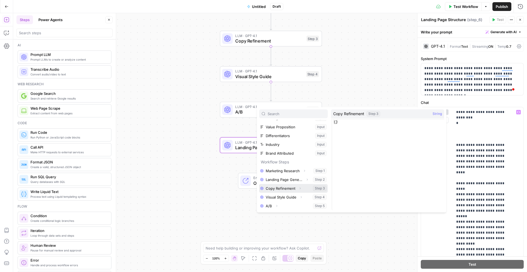
click at [283, 188] on button "Select variable Copy Refinement" at bounding box center [293, 188] width 69 height 9
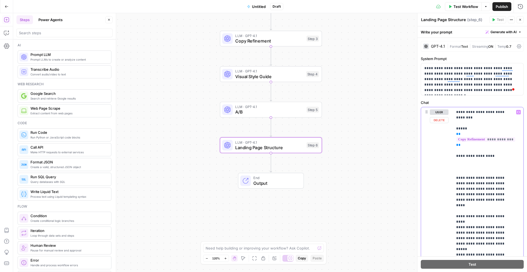
drag, startPoint x: 500, startPoint y: 158, endPoint x: 452, endPoint y: 154, distance: 47.9
click at [452, 154] on div "**********" at bounding box center [472, 225] width 102 height 236
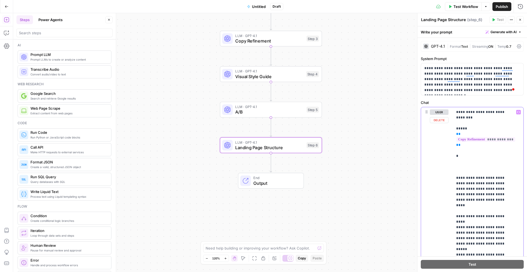
drag, startPoint x: 481, startPoint y: 159, endPoint x: 444, endPoint y: 156, distance: 37.7
click at [444, 156] on div "**********" at bounding box center [472, 225] width 102 height 236
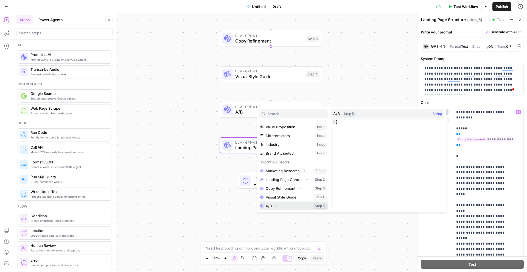
click at [273, 207] on button "Expand" at bounding box center [276, 205] width 7 height 7
click at [316, 207] on button "Select variable A/B" at bounding box center [293, 206] width 69 height 9
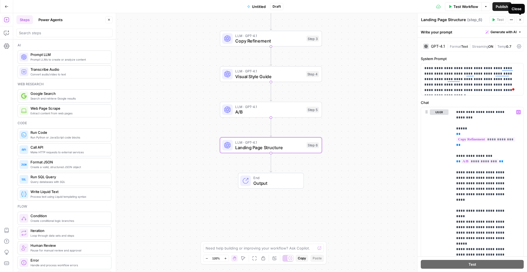
click at [521, 21] on icon "button" at bounding box center [519, 19] width 3 height 3
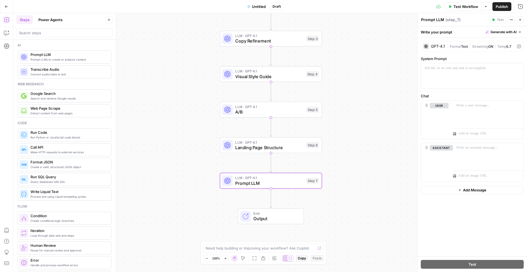
click at [438, 46] on div "GPT-4.1" at bounding box center [438, 46] width 14 height 4
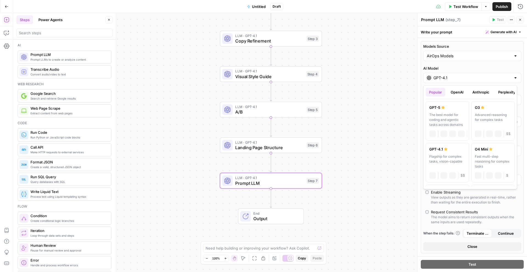
click at [456, 79] on input "GPT-4.1" at bounding box center [472, 77] width 78 height 5
click at [485, 93] on button "Anthropic" at bounding box center [481, 92] width 24 height 9
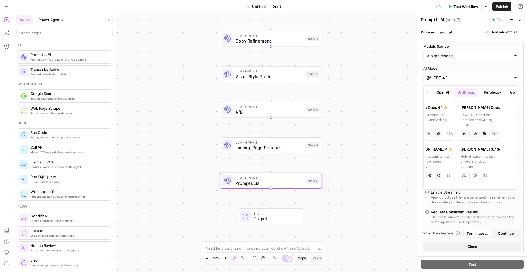
scroll to position [0, 0]
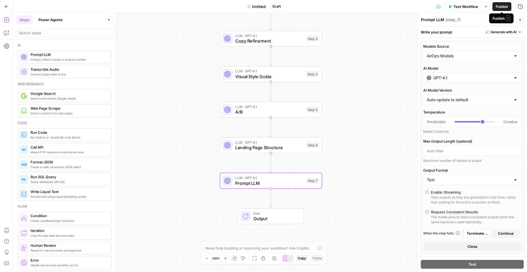
click at [502, 6] on span "Publish" at bounding box center [501, 6] width 12 height 5
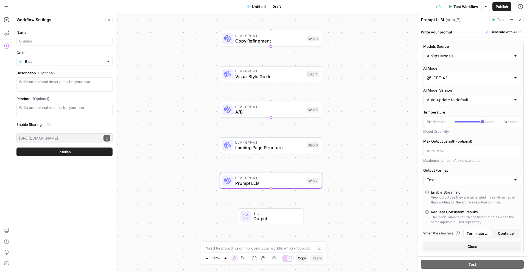
click at [502, 6] on span "Publish" at bounding box center [501, 6] width 12 height 5
click at [62, 151] on span "Publish" at bounding box center [64, 151] width 12 height 5
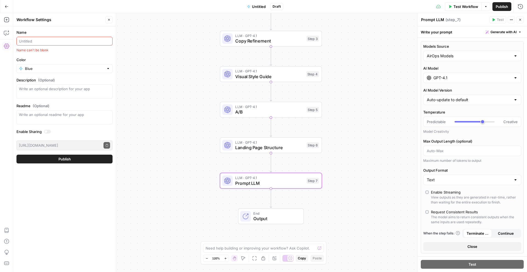
click at [32, 40] on input "Name" at bounding box center [64, 40] width 91 height 5
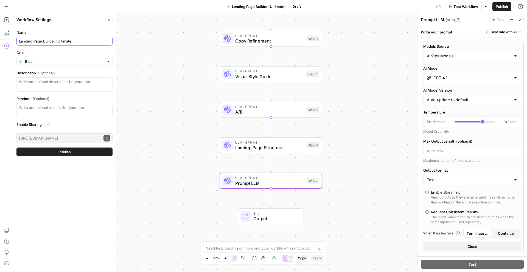
type input "Landing Page Builder (Ultimate)"
click at [49, 155] on button "Publish" at bounding box center [64, 152] width 96 height 9
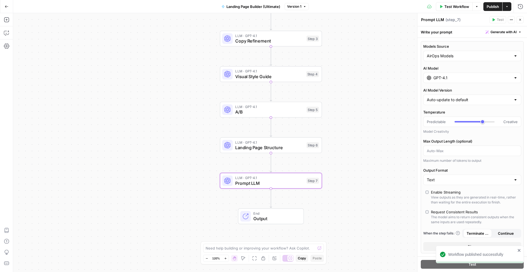
click at [495, 7] on span "Publish" at bounding box center [492, 6] width 12 height 5
click at [491, 6] on span "Publish" at bounding box center [492, 6] width 12 height 5
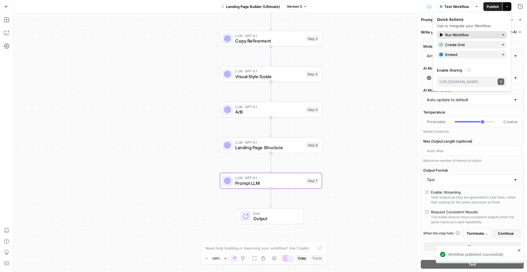
click at [457, 34] on span "Run Workflow" at bounding box center [471, 34] width 52 height 5
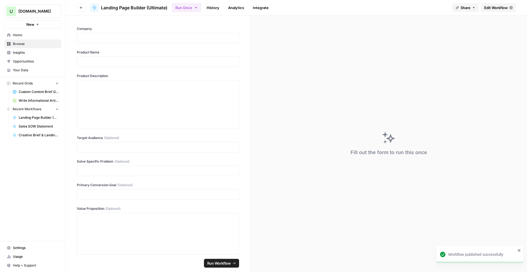
click at [116, 41] on div at bounding box center [158, 38] width 162 height 10
click at [114, 39] on p at bounding box center [157, 37] width 155 height 5
click at [92, 93] on div at bounding box center [157, 105] width 155 height 44
click at [116, 146] on p at bounding box center [157, 147] width 155 height 5
click at [107, 170] on p at bounding box center [157, 170] width 155 height 5
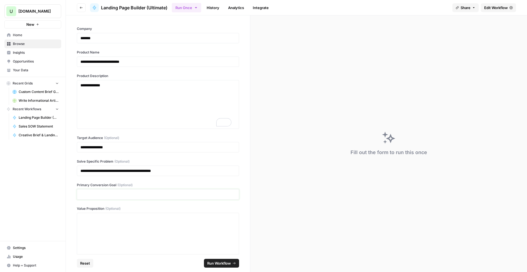
click at [93, 194] on p at bounding box center [157, 194] width 155 height 5
click at [105, 219] on p at bounding box center [157, 217] width 155 height 5
drag, startPoint x: 78, startPoint y: 215, endPoint x: 22, endPoint y: 216, distance: 56.5
click at [22, 216] on div "**********" at bounding box center [263, 136] width 527 height 272
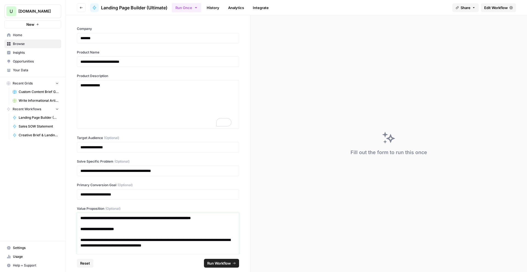
scroll to position [176, 0]
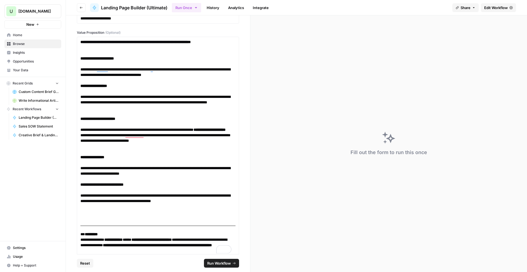
click at [225, 263] on span "Run Workflow" at bounding box center [219, 263] width 24 height 5
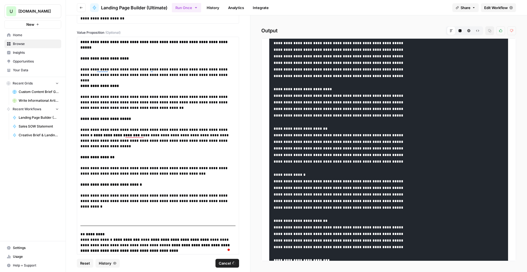
scroll to position [2504, 0]
